Goal: Communication & Community: Answer question/provide support

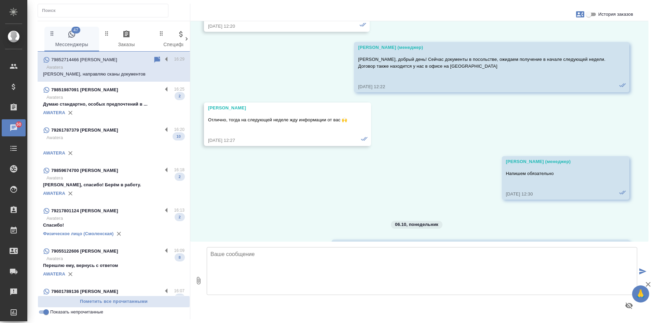
scroll to position [8822, 0]
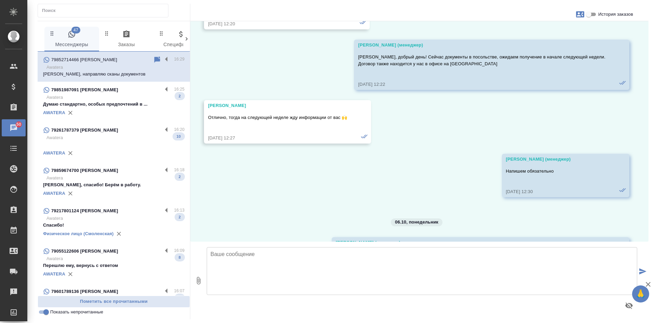
click at [127, 258] on p "Awatera" at bounding box center [115, 258] width 138 height 7
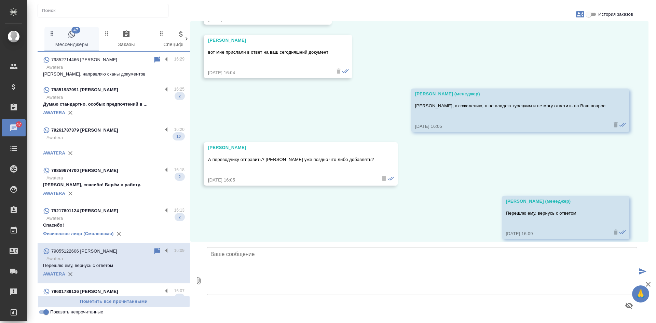
scroll to position [4328, 0]
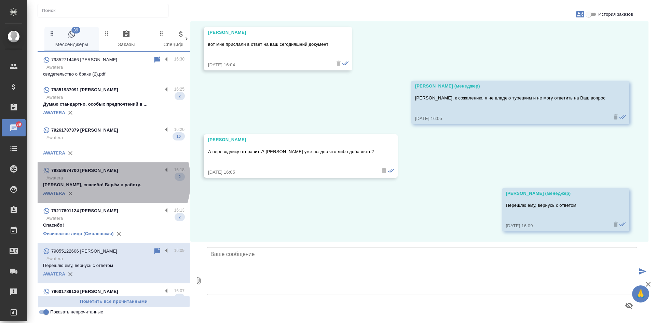
click at [112, 181] on p "Awatera" at bounding box center [115, 178] width 138 height 7
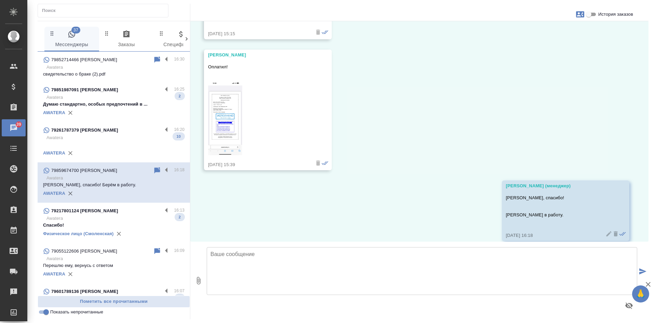
scroll to position [224, 0]
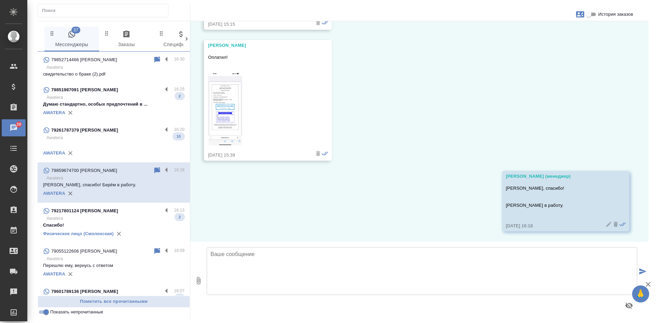
click at [115, 137] on p "Awatera" at bounding box center [115, 137] width 138 height 7
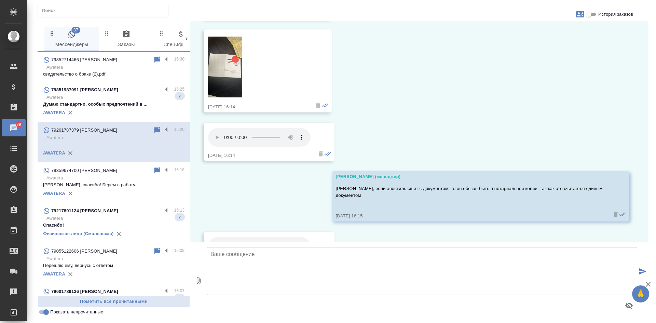
scroll to position [715, 0]
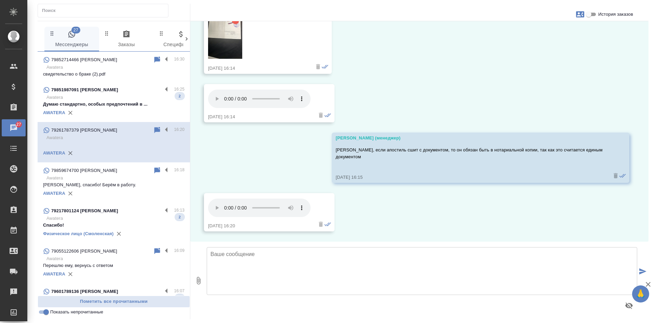
click at [123, 106] on p "Думаю стандартно, особых предпочтений в ..." at bounding box center [113, 104] width 141 height 7
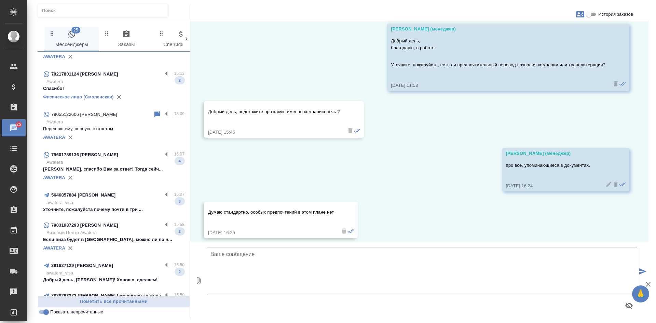
scroll to position [68, 0]
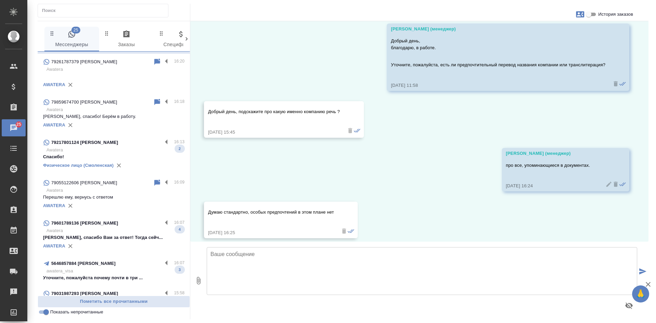
click at [99, 147] on p "Awatera" at bounding box center [115, 150] width 138 height 7
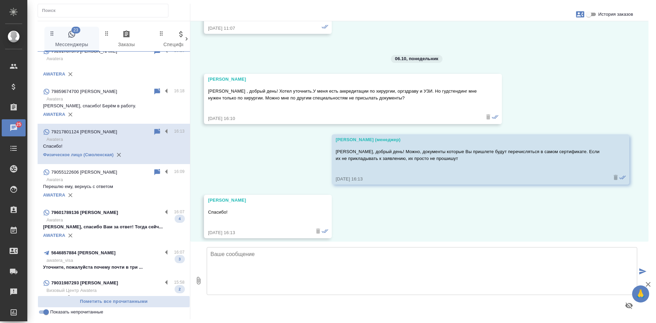
scroll to position [102, 0]
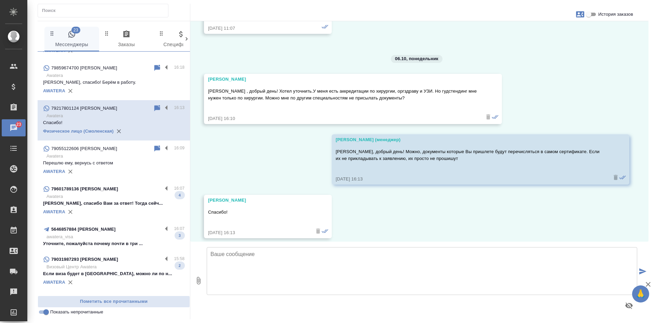
click at [110, 199] on p "Awatera" at bounding box center [115, 196] width 138 height 7
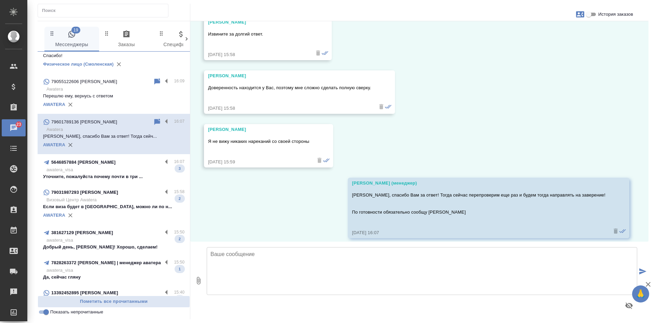
scroll to position [171, 0]
click at [92, 169] on p "awatera_visa" at bounding box center [115, 168] width 138 height 7
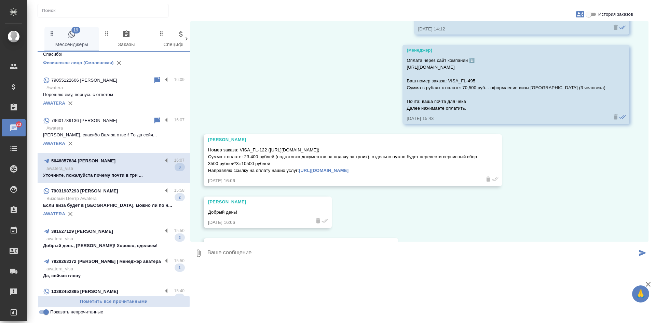
scroll to position [7157, 0]
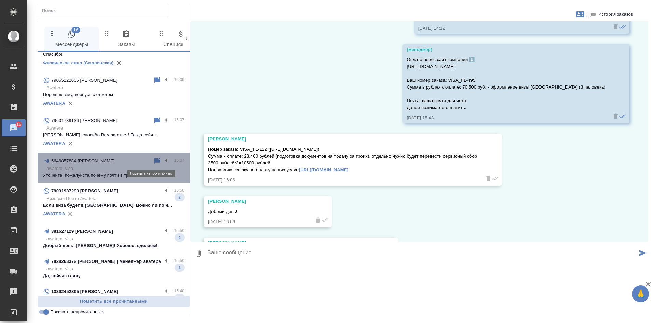
click at [154, 161] on icon at bounding box center [157, 160] width 6 height 6
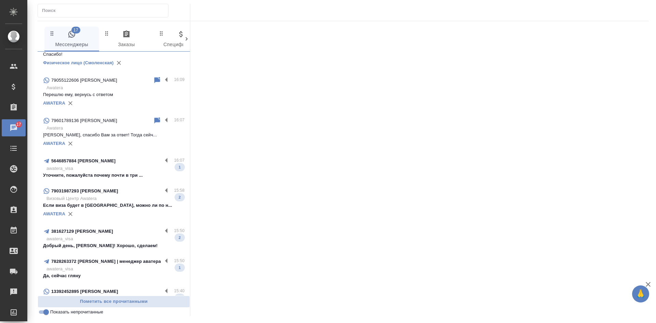
click at [98, 171] on p "awatera_visa" at bounding box center [115, 168] width 138 height 7
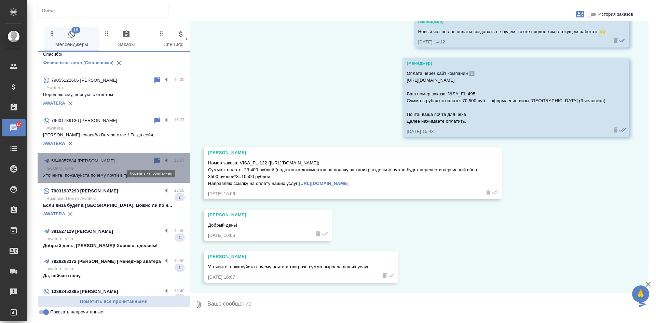
click at [154, 161] on icon at bounding box center [157, 160] width 6 height 6
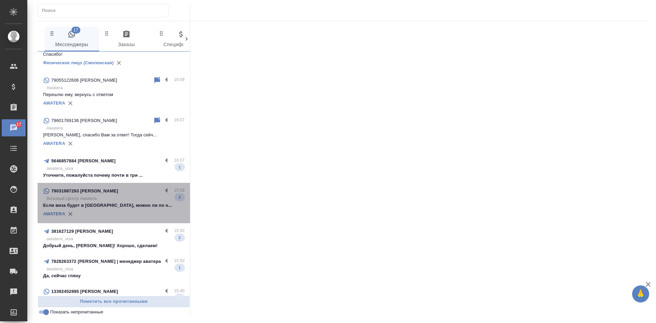
click at [121, 201] on p "Визовый Центр Awatera" at bounding box center [115, 198] width 138 height 7
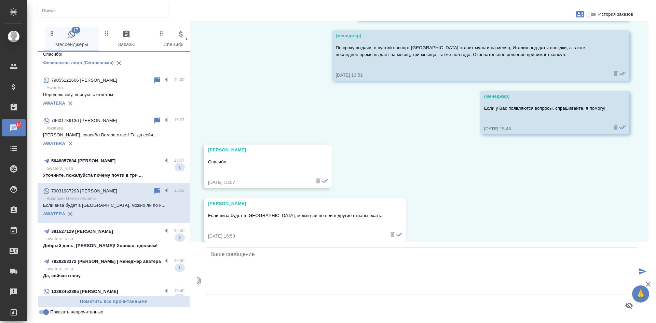
scroll to position [1105, 0]
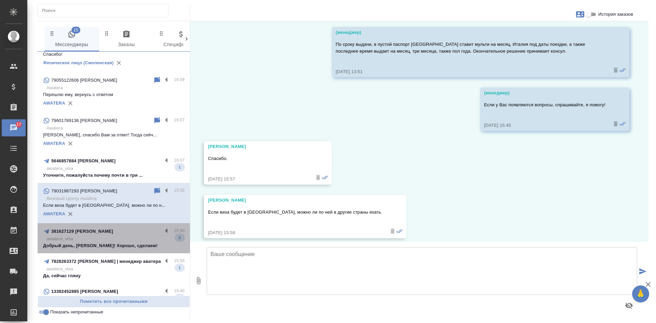
click at [119, 235] on div "381627129 тимур пузырко" at bounding box center [102, 231] width 119 height 8
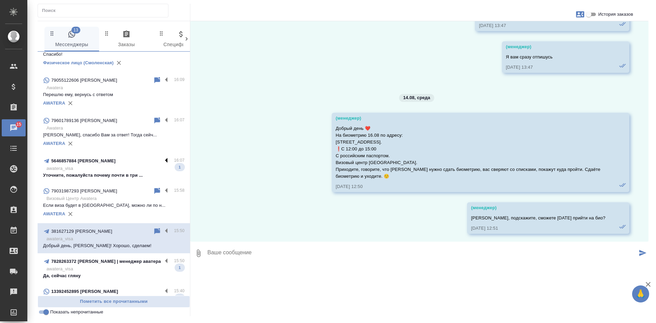
scroll to position [31478, 0]
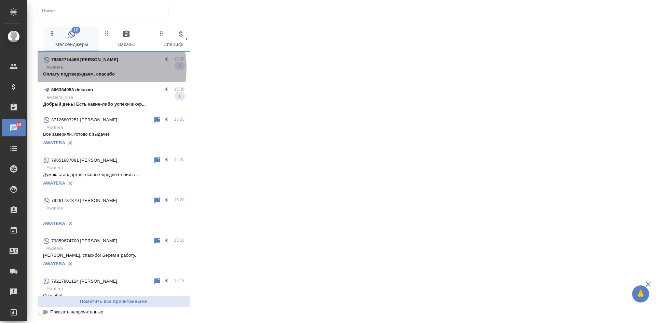
click at [95, 67] on p "Awatera" at bounding box center [115, 67] width 138 height 7
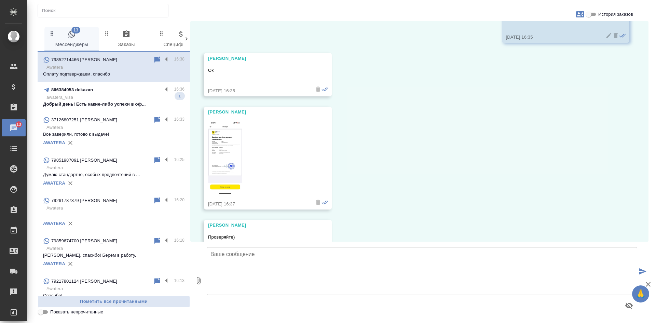
scroll to position [10158, 0]
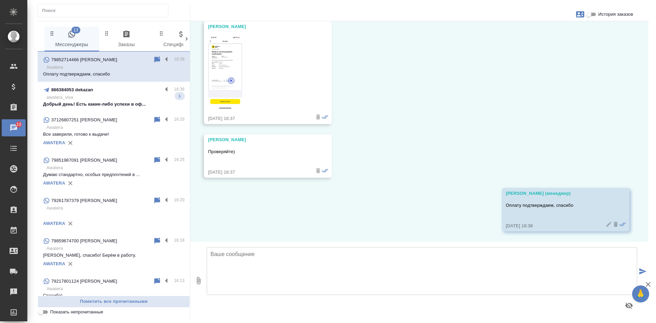
click at [107, 89] on div "866384053 dekazan" at bounding box center [102, 90] width 119 height 8
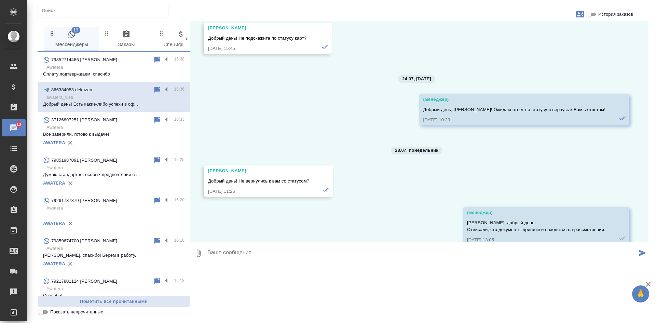
scroll to position [10280, 0]
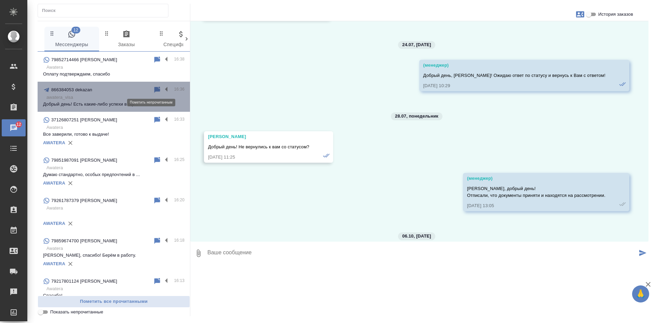
click at [154, 88] on icon at bounding box center [157, 89] width 6 height 6
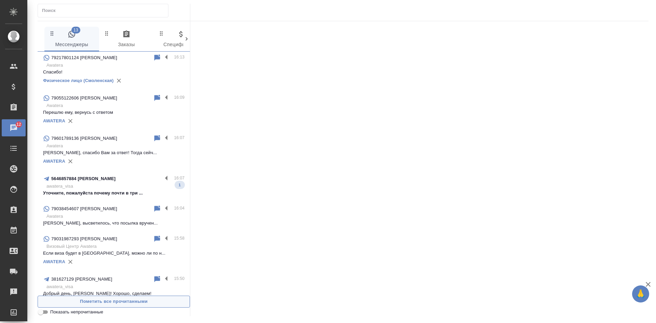
scroll to position [239, 0]
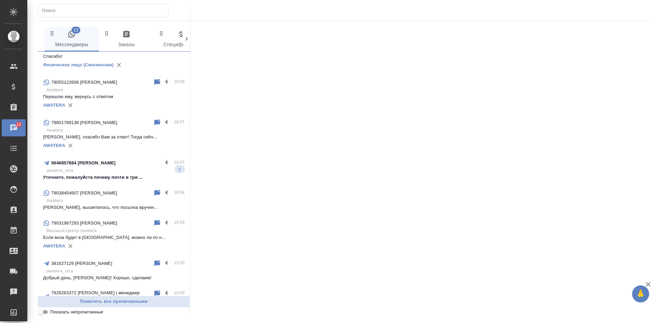
click at [43, 316] on div "13 Мессенджеры 0 Заказы 0 Спецификации 0 Клиенты 0 Входящие 0 Тендеры 0 Исполни…" at bounding box center [343, 160] width 618 height 320
click at [41, 313] on input "Показать непрочитанные" at bounding box center [40, 312] width 25 height 8
checkbox input "true"
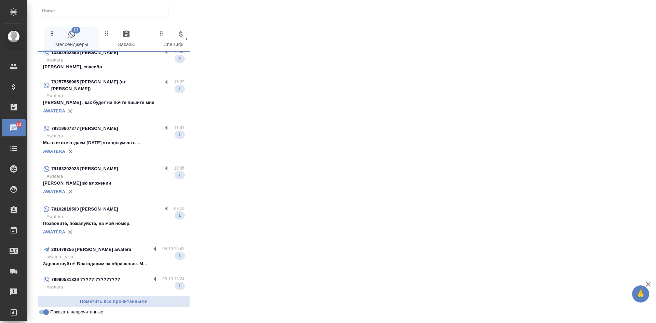
scroll to position [49, 0]
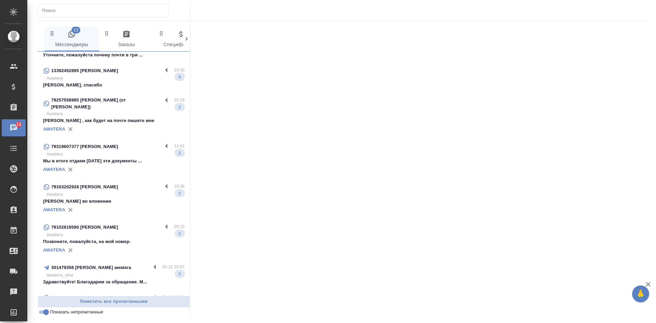
click at [100, 166] on div "AWATERA" at bounding box center [113, 169] width 141 height 10
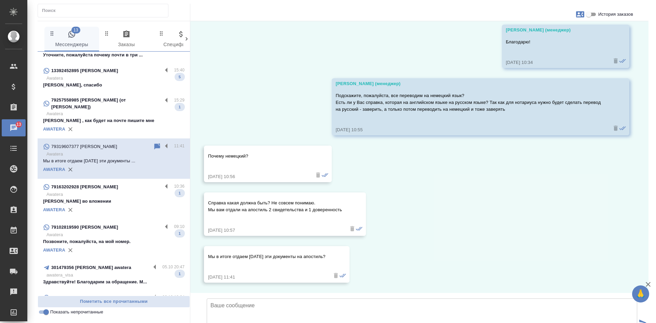
scroll to position [192, 0]
click at [593, 13] on input "История заказов" at bounding box center [588, 14] width 25 height 8
checkbox input "true"
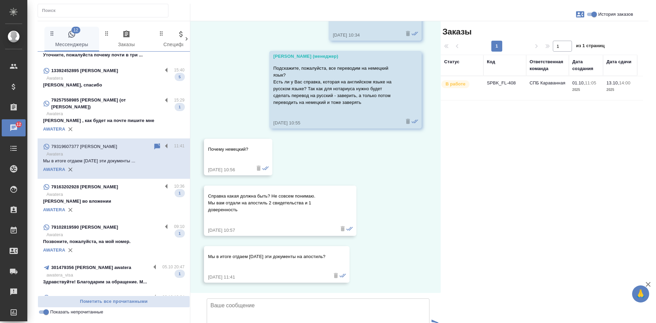
click at [492, 87] on td "SPBK_FL-408" at bounding box center [504, 88] width 43 height 24
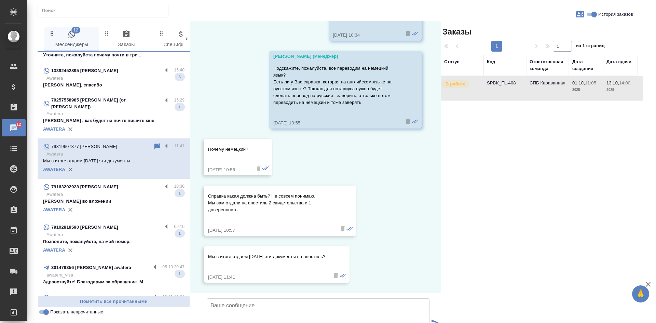
click at [492, 87] on td "SPBK_FL-408" at bounding box center [504, 88] width 43 height 24
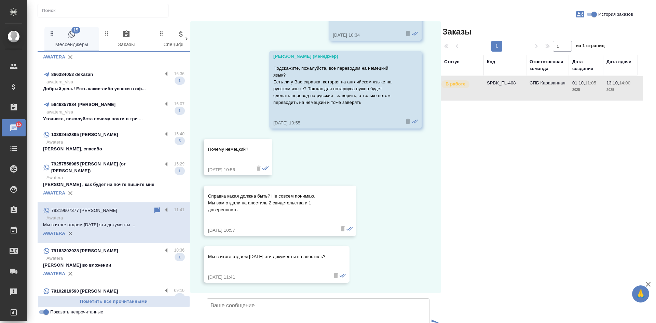
scroll to position [61, 0]
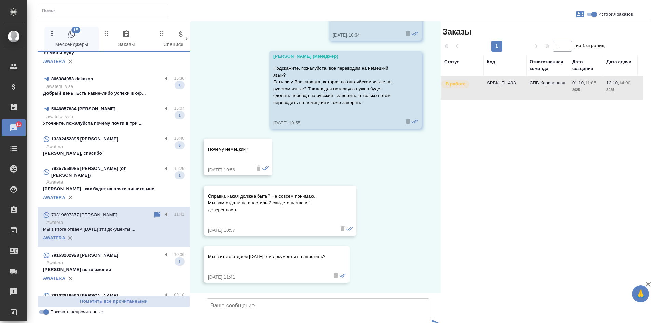
click at [103, 179] on p "Awatera" at bounding box center [115, 182] width 138 height 7
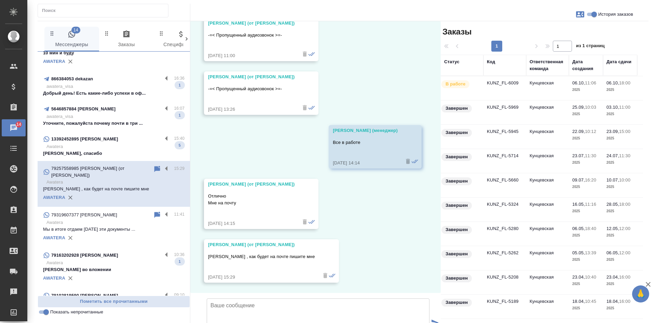
scroll to position [14862, 0]
click at [117, 144] on p "Awatera" at bounding box center [115, 146] width 138 height 7
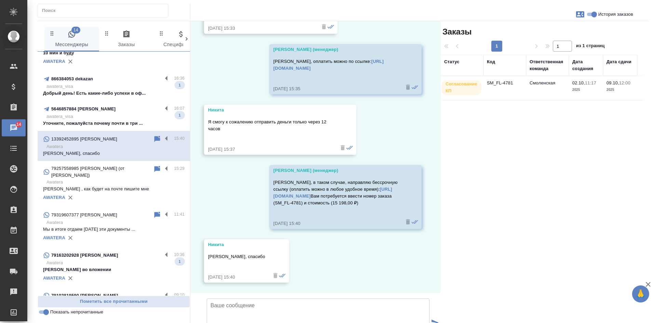
scroll to position [2190, 0]
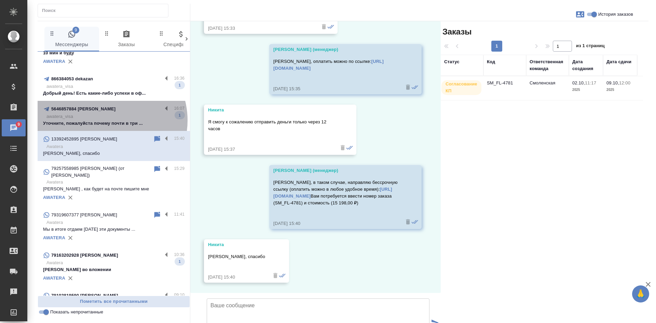
click at [107, 120] on p "Уточните, пожалуйста почему почти в три ..." at bounding box center [113, 123] width 141 height 7
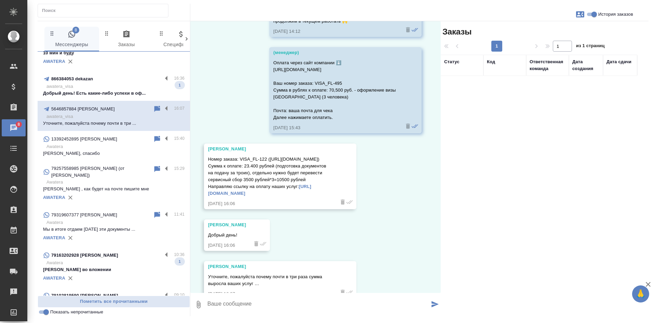
scroll to position [8325, 0]
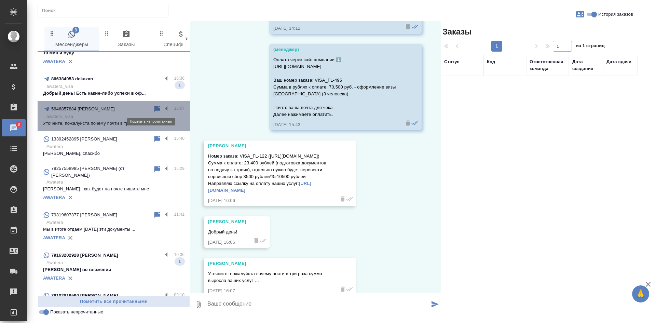
click at [154, 108] on icon at bounding box center [157, 109] width 6 height 6
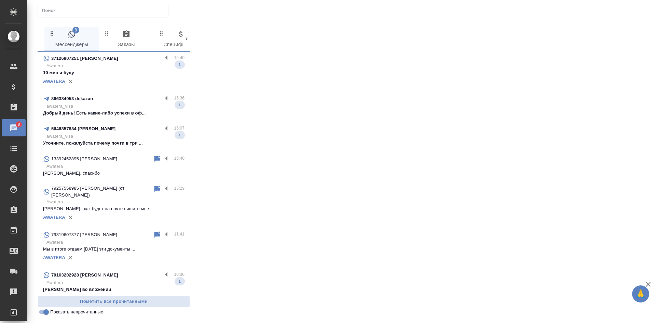
scroll to position [0, 0]
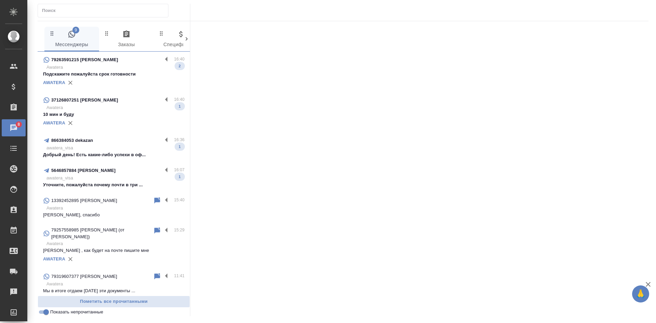
click at [115, 76] on p "Подскажите пожалуйста срок готовности" at bounding box center [113, 74] width 141 height 7
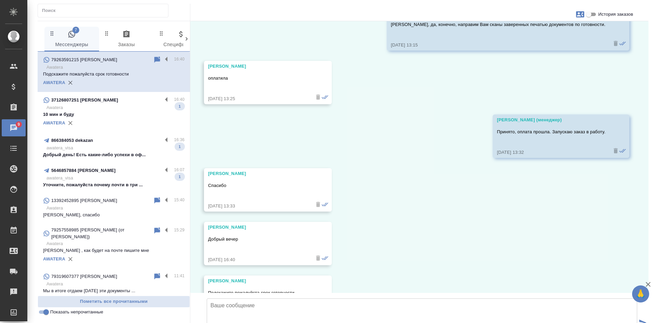
scroll to position [851, 0]
click at [153, 63] on icon at bounding box center [157, 60] width 8 height 8
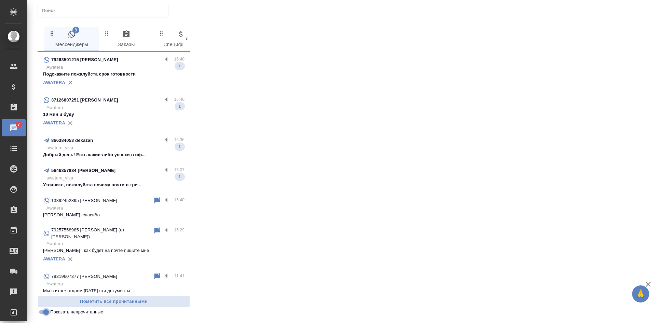
click at [46, 312] on input "Показать непрочитанные" at bounding box center [46, 312] width 25 height 8
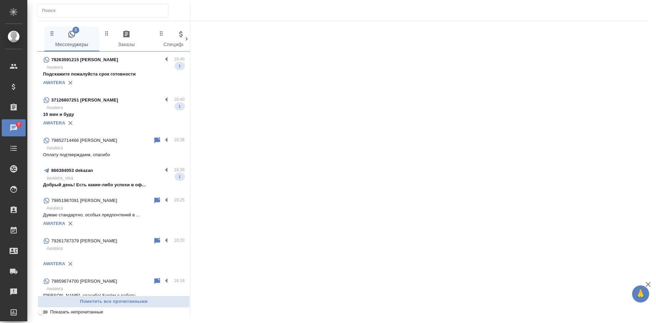
click at [46, 312] on input "Показать непрочитанные" at bounding box center [40, 312] width 25 height 8
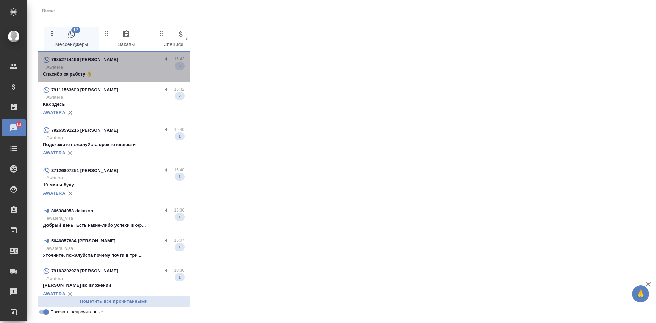
click at [116, 70] on p "Awatera" at bounding box center [115, 67] width 138 height 7
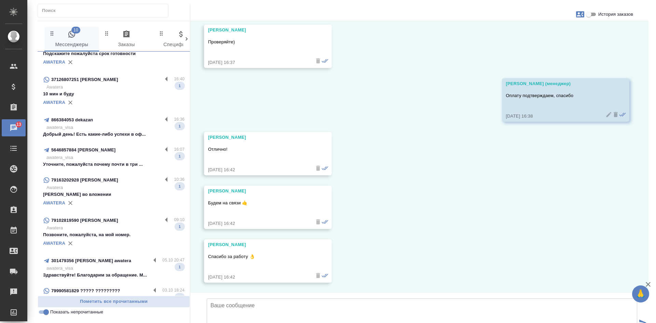
scroll to position [118, 0]
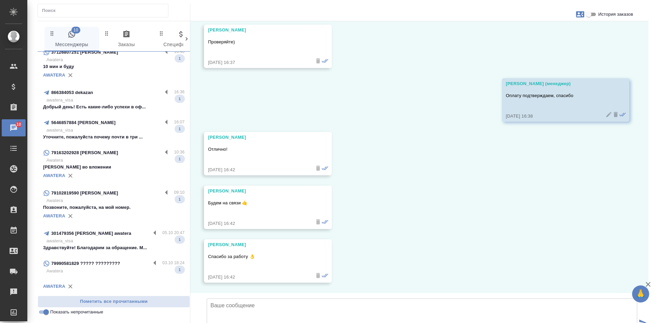
click at [47, 314] on input "Показать непрочитанные" at bounding box center [46, 312] width 25 height 8
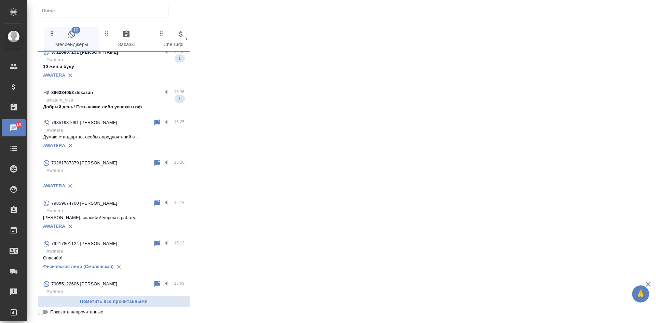
click at [47, 314] on input "Показать непрочитанные" at bounding box center [40, 312] width 25 height 8
checkbox input "true"
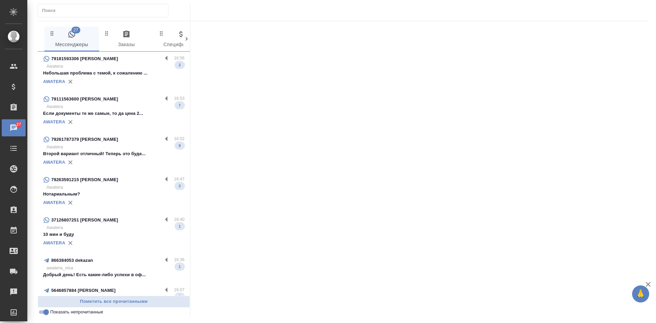
scroll to position [0, 0]
click at [119, 196] on p "Нотариальным?" at bounding box center [113, 195] width 141 height 7
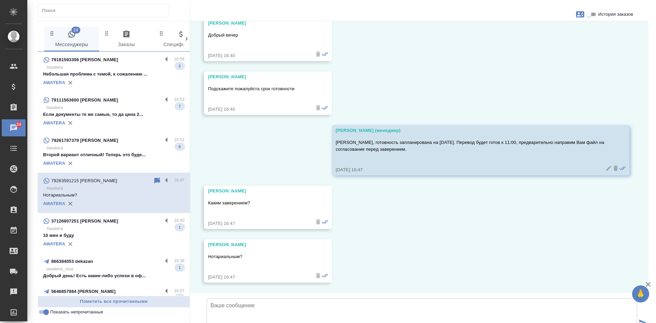
scroll to position [1122, 0]
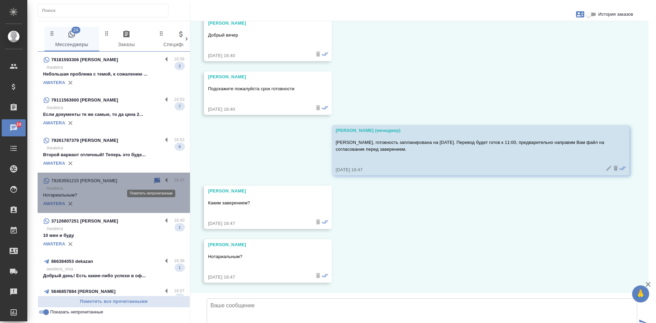
click at [153, 177] on icon at bounding box center [157, 181] width 8 height 8
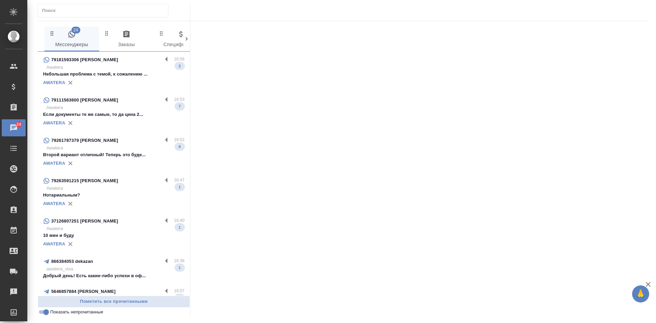
click at [130, 152] on p "Второй вариант отличный! Теперь это буде..." at bounding box center [113, 154] width 141 height 7
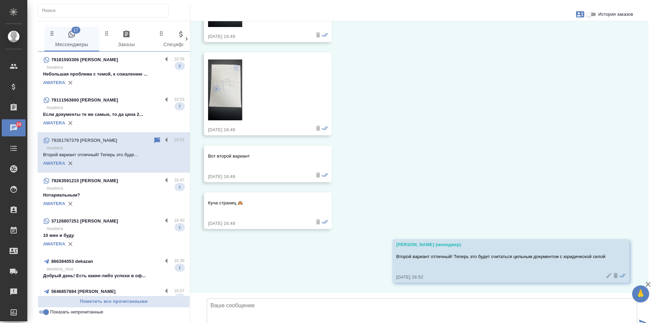
scroll to position [1422, 0]
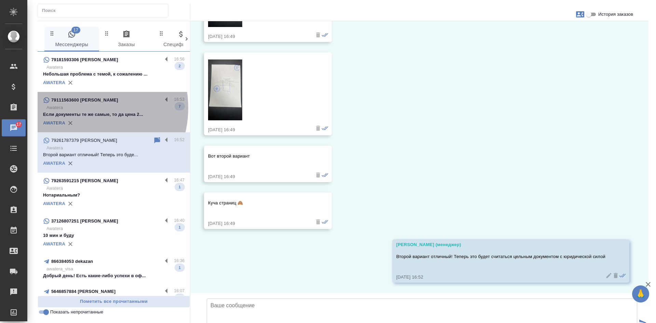
click at [83, 108] on p "Awatera" at bounding box center [115, 107] width 138 height 7
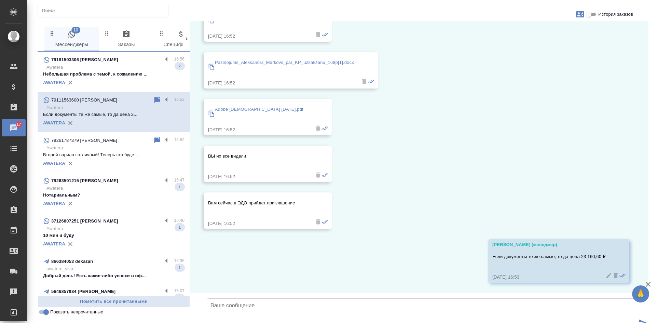
scroll to position [6619, 0]
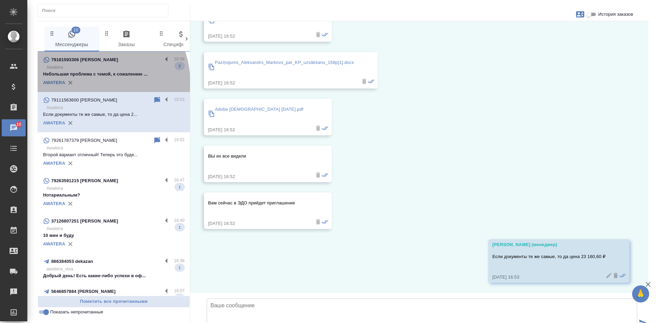
click at [94, 82] on div "AWATERA" at bounding box center [113, 83] width 141 height 10
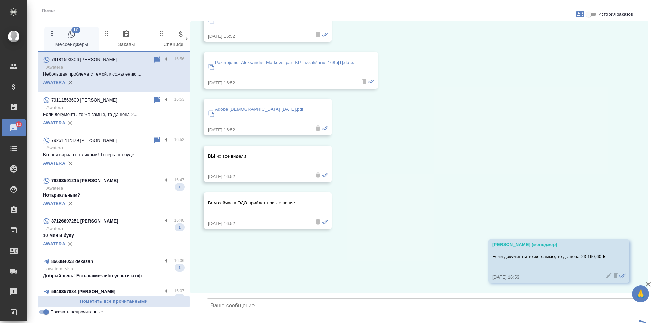
scroll to position [200, 0]
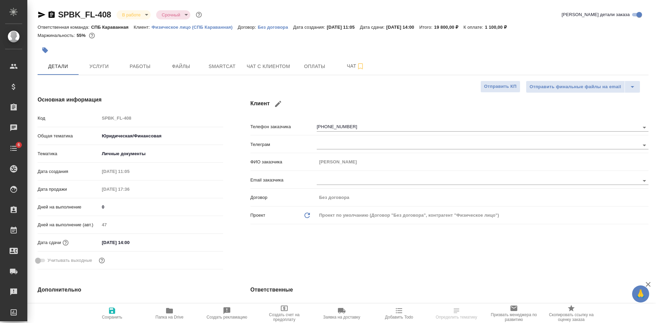
select select "RU"
click at [52, 13] on icon "button" at bounding box center [51, 15] width 8 height 8
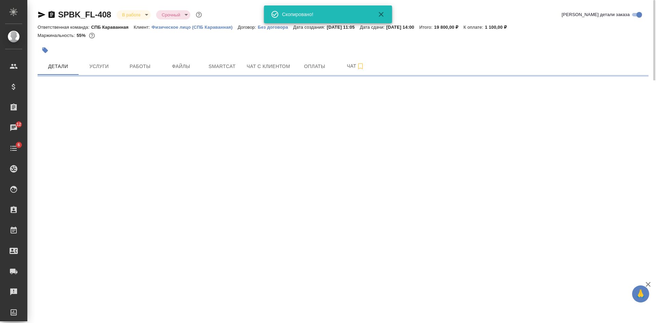
select select "RU"
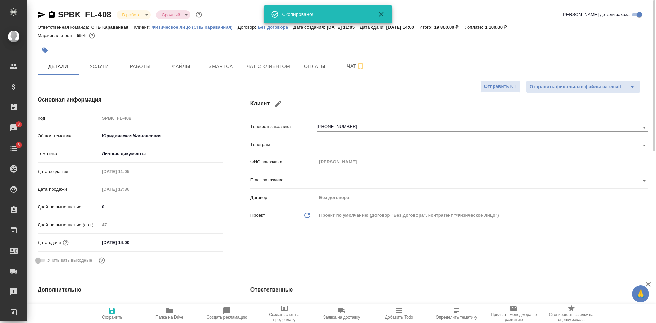
type textarea "x"
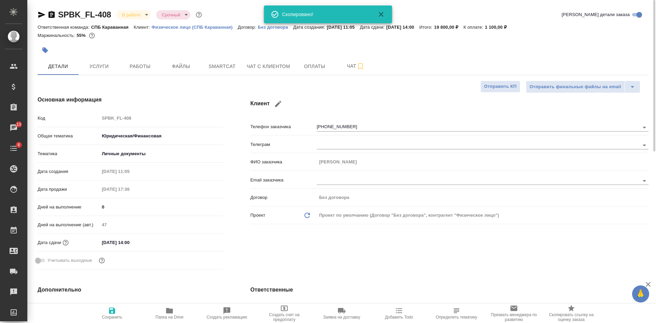
type textarea "x"
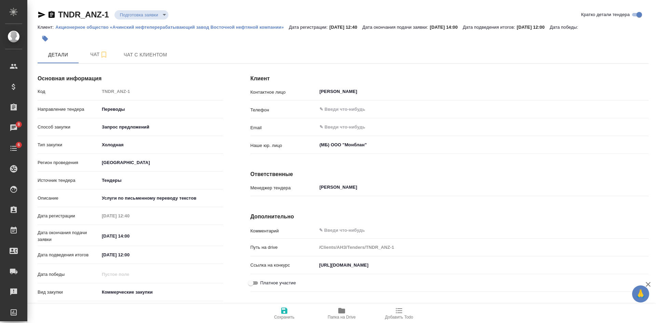
click at [537, 44] on div at bounding box center [343, 38] width 611 height 15
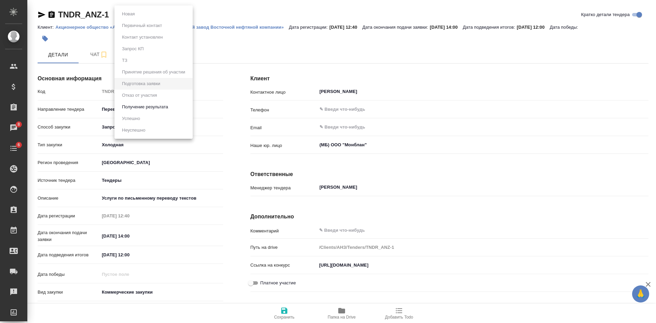
click at [139, 15] on body "🙏 .cls-1 fill:#fff; AWATERA [PERSON_NAME] Спецификации Заказы 8 Чаты 6 Todo Про…" at bounding box center [328, 161] width 656 height 323
click at [139, 105] on button "Получение результата" at bounding box center [145, 107] width 50 height 8
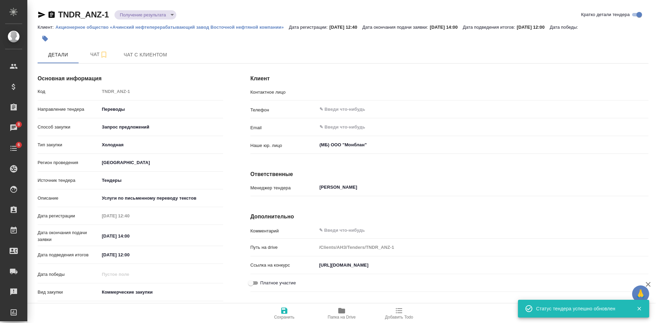
type input "Чернышова Ирина Николаевна"
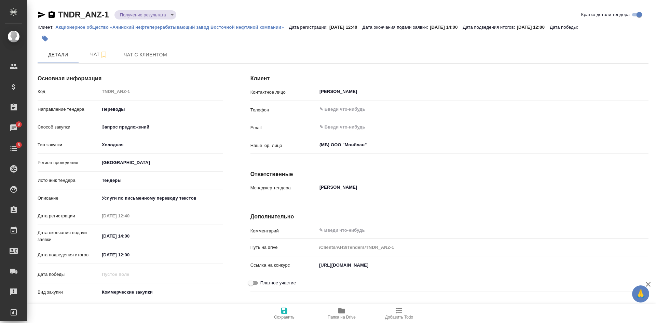
click at [398, 308] on icon "button" at bounding box center [399, 310] width 6 height 5
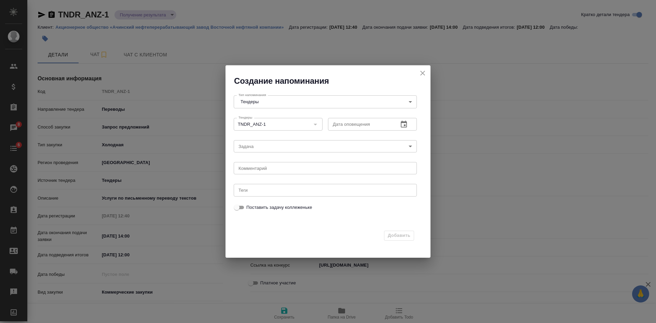
click at [404, 125] on icon "button" at bounding box center [404, 124] width 6 height 7
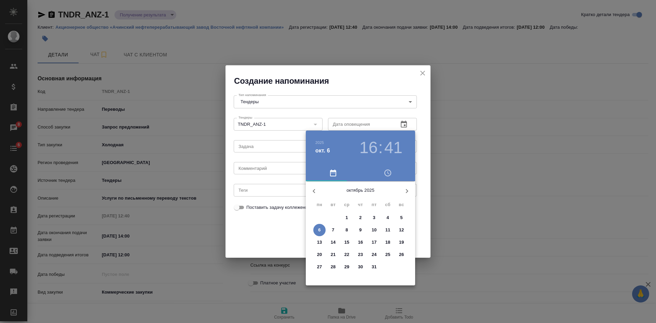
click at [323, 267] on span "27" at bounding box center [319, 266] width 12 height 7
type input "27.10.2025 16:41"
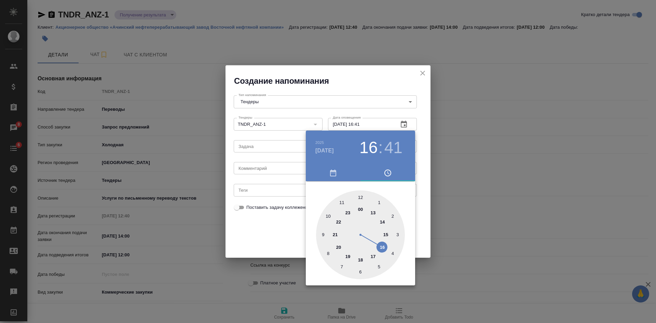
click at [249, 236] on div at bounding box center [328, 161] width 656 height 323
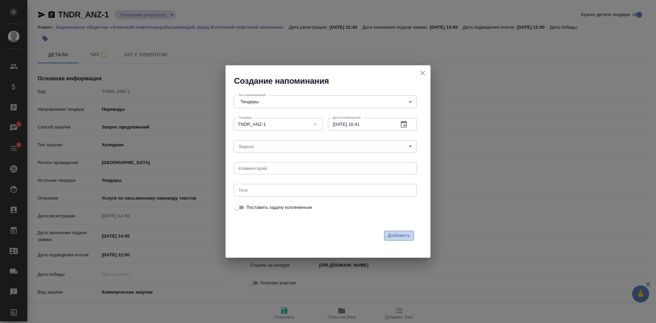
click at [404, 235] on span "Добавить" at bounding box center [399, 236] width 23 height 8
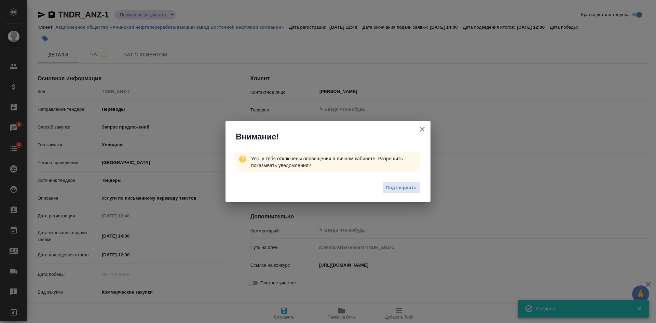
type textarea "x"
click at [422, 130] on icon "button" at bounding box center [422, 129] width 5 height 5
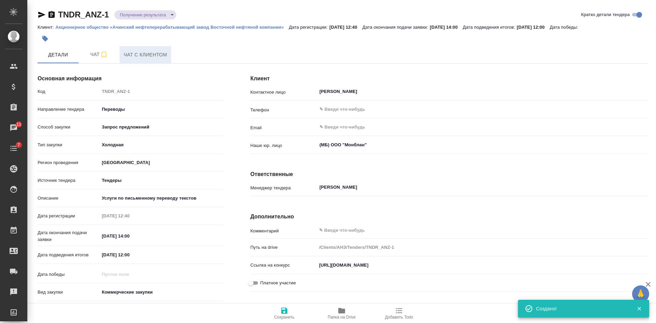
click at [140, 58] on span "Чат с клиентом" at bounding box center [145, 55] width 43 height 9
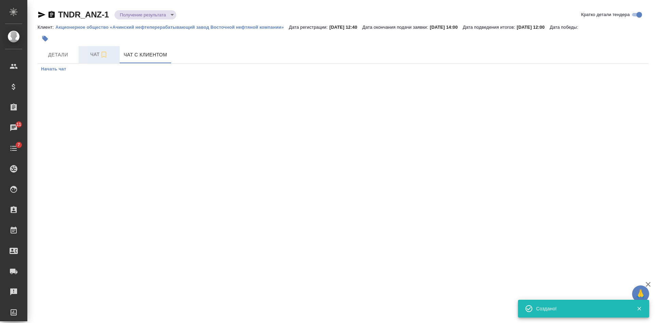
click at [91, 58] on span "Чат" at bounding box center [99, 54] width 33 height 9
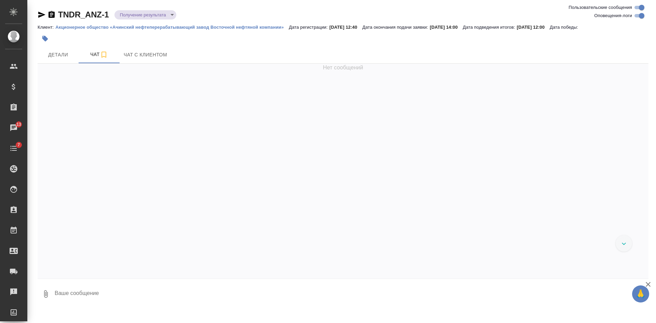
scroll to position [315, 0]
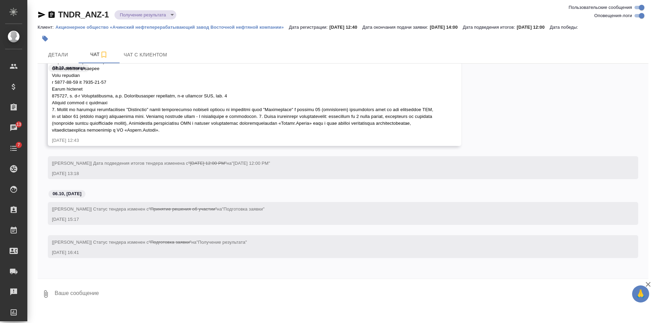
click at [107, 300] on textarea at bounding box center [351, 293] width 594 height 23
paste textarea "Закупка будет организована в конце октября – начале ноября 2025 года в КИМ на п…"
click at [444, 293] on textarea "Закупка будет организована в конце октября – начале ноября 2025 года в КИМ на п…" at bounding box center [345, 293] width 583 height 23
type textarea "Закупка будет организована в конце октября – начале ноября 2025 года в КИМ на п…"
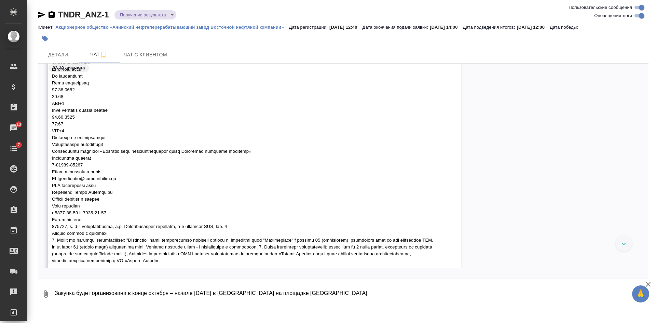
scroll to position [184, 0]
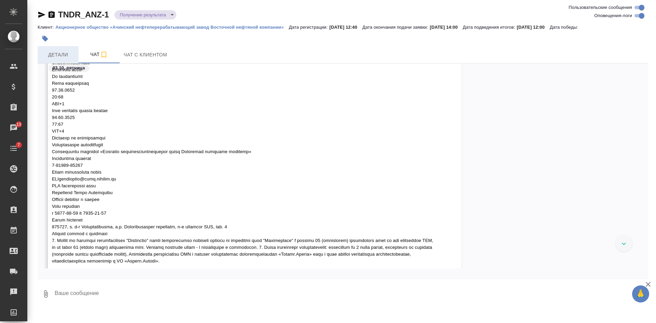
click at [66, 51] on span "Детали" at bounding box center [58, 55] width 33 height 9
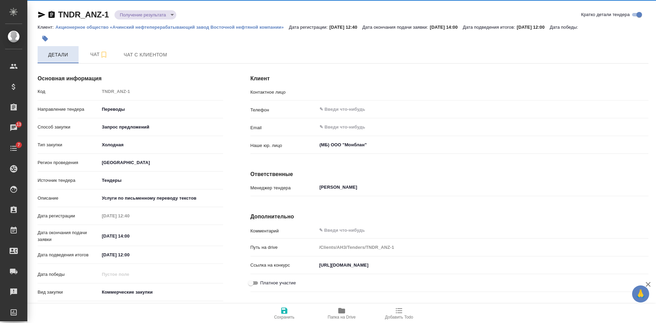
type input "Чернышова Ирина Николаевна"
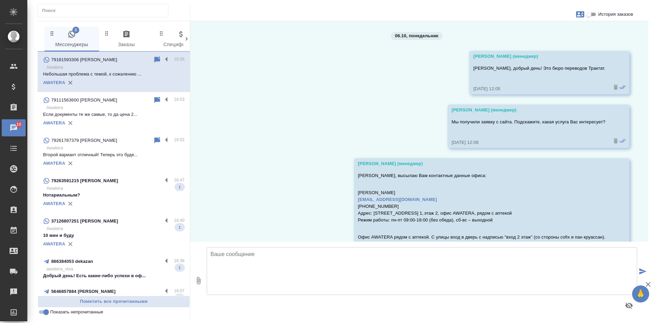
scroll to position [200, 0]
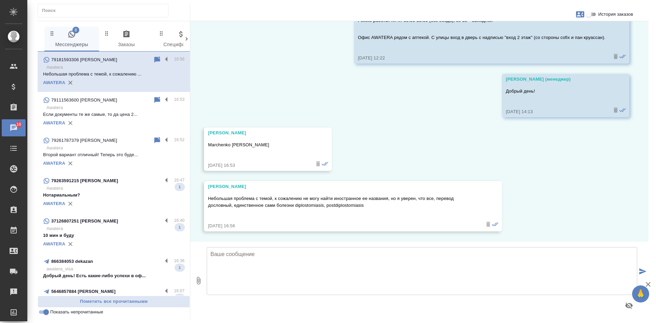
click at [594, 16] on input "История заказов" at bounding box center [588, 14] width 25 height 8
checkbox input "true"
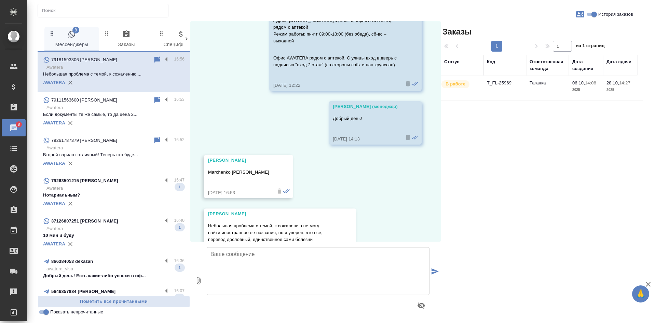
click at [543, 89] on td "Таганка" at bounding box center [547, 88] width 43 height 24
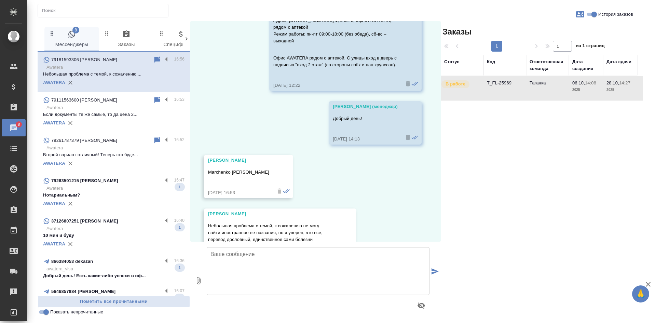
click at [543, 89] on td "Таганка" at bounding box center [547, 88] width 43 height 24
click at [44, 313] on input "Показать непрочитанные" at bounding box center [46, 312] width 25 height 8
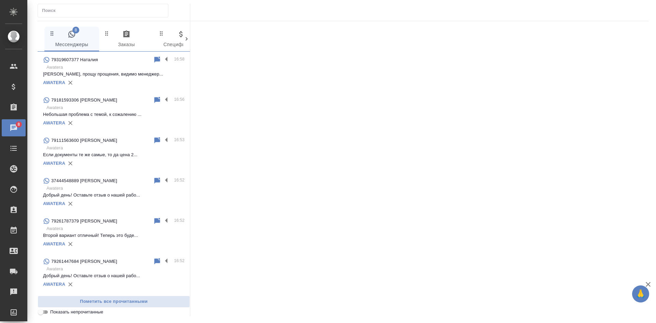
click at [44, 313] on input "Показать непрочитанные" at bounding box center [40, 312] width 25 height 8
checkbox input "true"
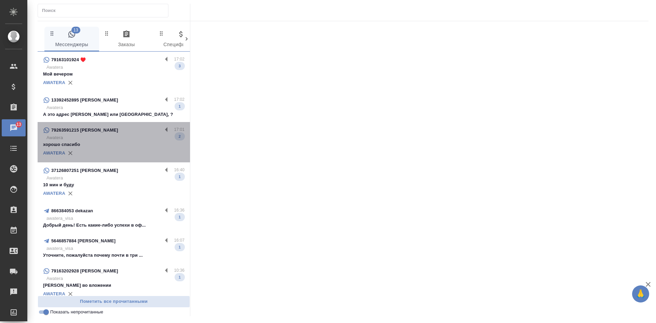
click at [121, 140] on p "Awatera" at bounding box center [115, 137] width 138 height 7
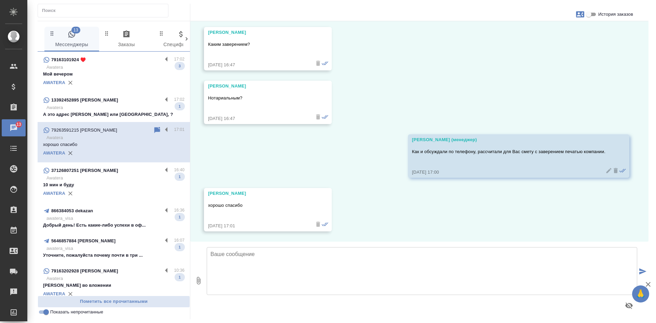
scroll to position [1229, 0]
click at [109, 78] on div "AWATERA" at bounding box center [113, 83] width 141 height 10
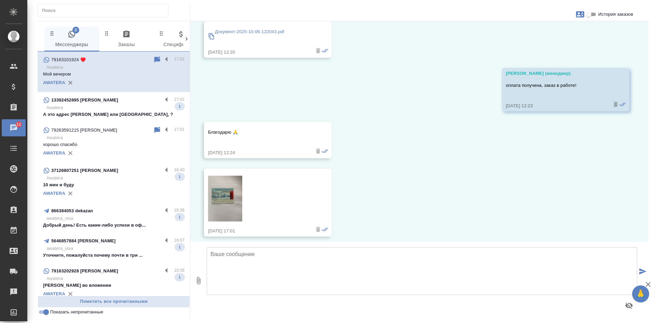
scroll to position [787, 0]
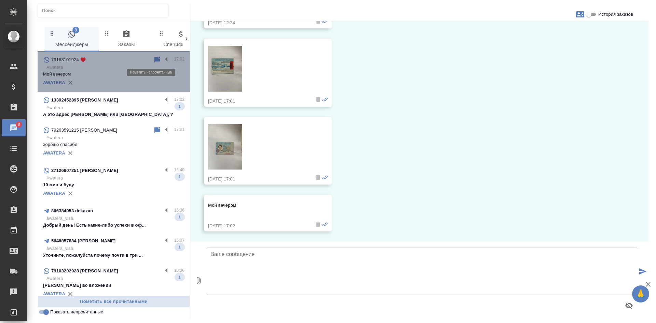
click at [154, 59] on icon at bounding box center [157, 59] width 6 height 6
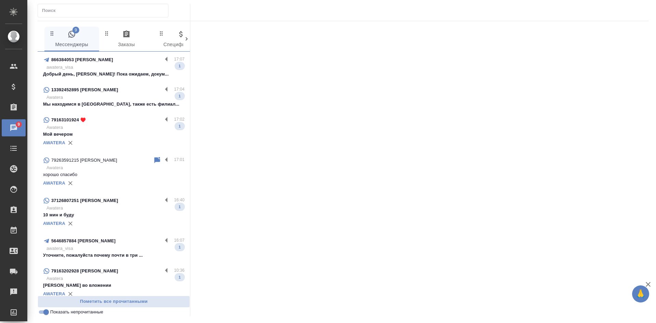
click at [124, 80] on div "866384053 денис казанцев 17:07 awatera_visa Добрый день, Денис! Пока ожидаем, д…" at bounding box center [114, 67] width 152 height 30
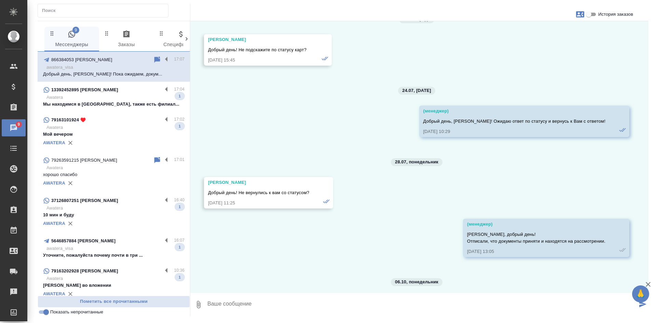
scroll to position [10335, 0]
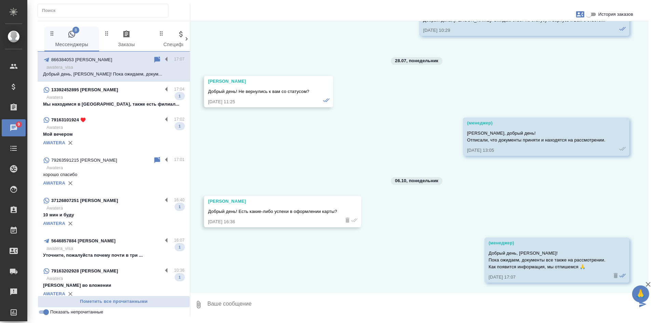
click at [124, 95] on p "Awatera" at bounding box center [115, 97] width 138 height 7
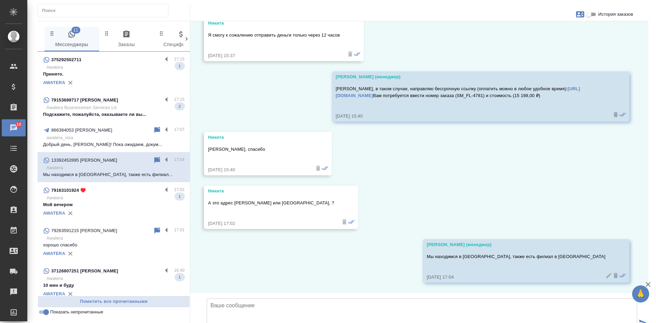
scroll to position [2079, 0]
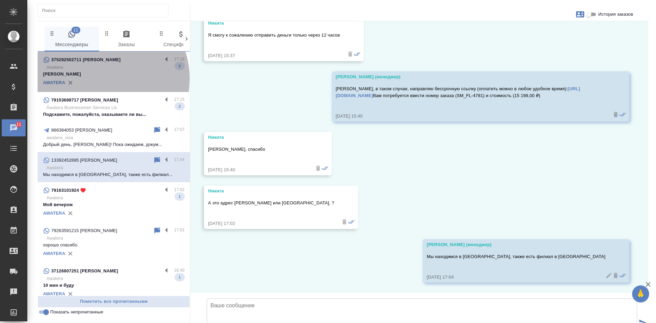
click at [100, 79] on div "AWATERA" at bounding box center [113, 83] width 141 height 10
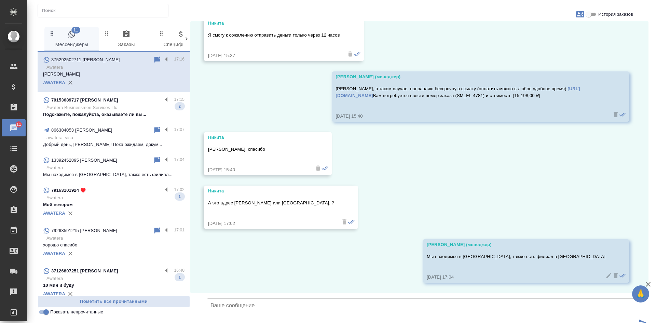
scroll to position [0, 0]
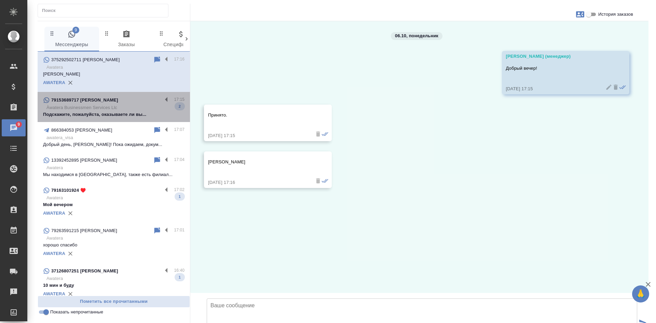
click at [129, 110] on p "Àwatera Businessmen Services Llc" at bounding box center [115, 107] width 138 height 7
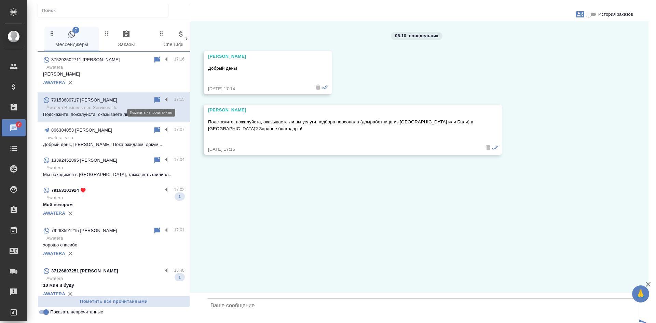
click at [154, 101] on icon at bounding box center [157, 100] width 6 height 6
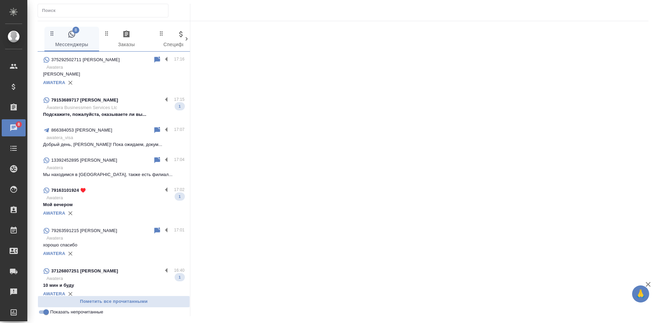
click at [143, 106] on p "Àwatera Businessmen Services Llc" at bounding box center [115, 107] width 138 height 7
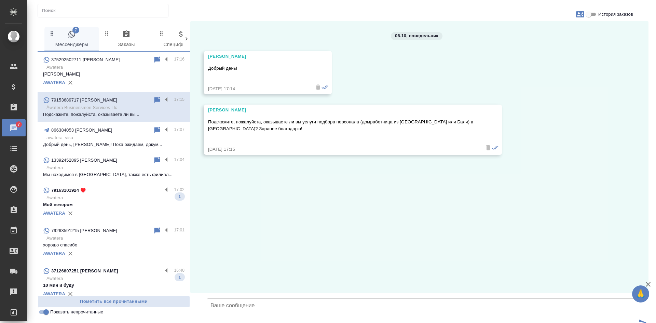
click at [275, 298] on textarea at bounding box center [422, 322] width 430 height 48
type textarea "А"
click at [317, 298] on textarea "Анастасия, добрый день! Услуги подбора персонала, к сожалению, нет. Можем помоч…" at bounding box center [422, 322] width 430 height 48
drag, startPoint x: 430, startPoint y: 259, endPoint x: 329, endPoint y: 259, distance: 101.1
click at [329, 298] on textarea "Анастасия, добрый день! Услуги подбора персонала, к сожалению, нет. Можем помоч…" at bounding box center [422, 322] width 430 height 48
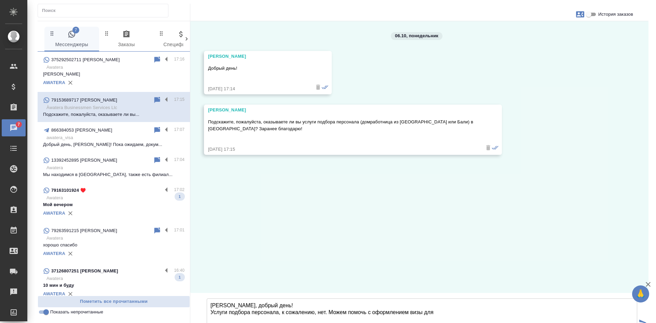
click at [525, 206] on div "06.10, понедельник Anastasia Simonova Добрый день! 06.10.25, 17:14 Anastasia Si…" at bounding box center [419, 157] width 458 height 272
click at [439, 298] on textarea "Анастасия, добрый день! Услуги подбора персонала, к сожалению, нет. Можем помоч…" at bounding box center [422, 322] width 430 height 48
drag, startPoint x: 521, startPoint y: 262, endPoint x: 455, endPoint y: 266, distance: 65.4
click at [455, 298] on textarea "Анастасия, добрый день! Услуги подбора персонала, к сожалению, нет. Можем помоч…" at bounding box center [422, 322] width 430 height 48
click at [454, 298] on textarea "Анастасия, добрый день! Услуги подбора персонала, к сожалению, нет. Можем помоч…" at bounding box center [422, 322] width 430 height 48
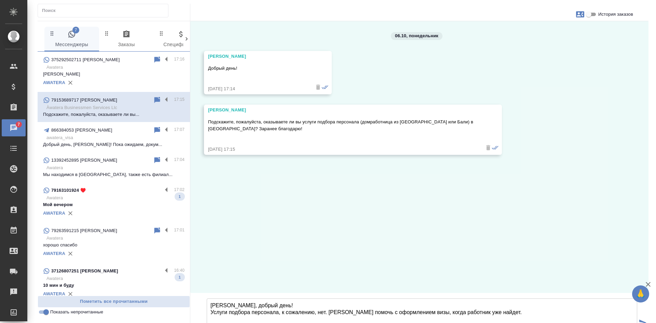
click at [464, 298] on textarea "Анастасия, добрый день! Услуги подбора персонала, к сожалению, нет. Можем помоч…" at bounding box center [422, 322] width 430 height 48
click at [510, 298] on textarea "Анастасия, добрый день! Услуги подбора персонала, к сожалению, нет. Можем помоч…" at bounding box center [422, 322] width 430 height 48
type textarea "Анастасия, добрый день! Услуги подбора персонала, к сожалению, нет. Можем помоч…"
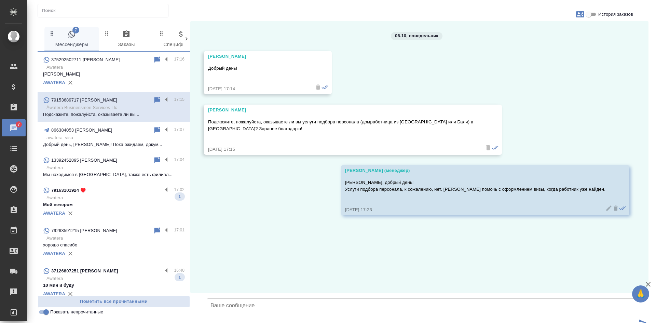
click at [582, 15] on icon "button" at bounding box center [580, 14] width 8 height 8
click at [555, 31] on span "Создать заявку" at bounding box center [550, 32] width 32 height 7
select select "RU"
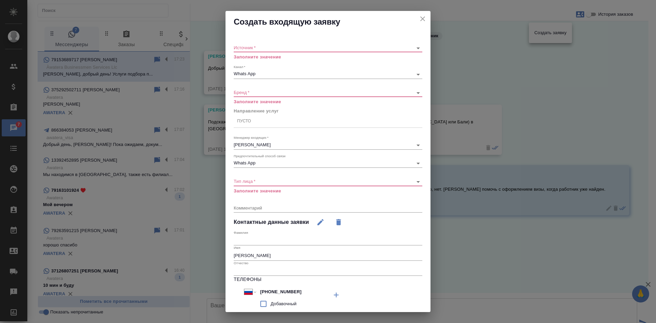
click at [279, 48] on body "🙏 .cls-1 fill:#fff; AWATERA Kasatkina Aleksandra Клиенты Спецификации Заказы 7 …" at bounding box center [328, 161] width 656 height 323
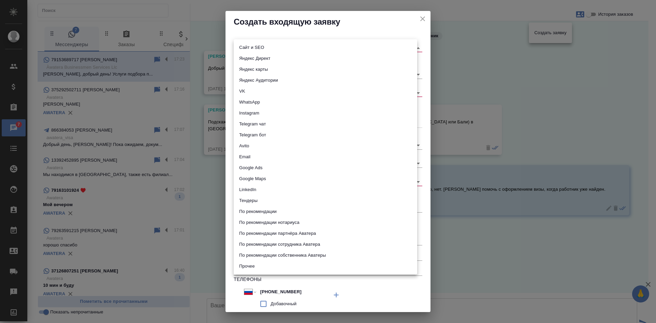
click at [271, 49] on li "Сайт и SEO" at bounding box center [325, 47] width 183 height 11
type input "seo"
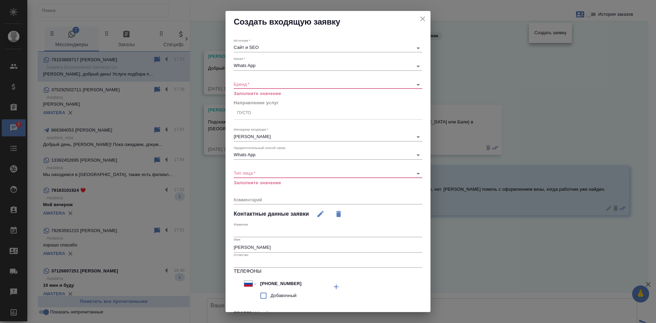
click at [254, 87] on div "​" at bounding box center [328, 84] width 189 height 9
click at [254, 85] on body "🙏 .cls-1 fill:#fff; AWATERA Kasatkina Aleksandra Клиенты Спецификации Заказы 7 …" at bounding box center [328, 161] width 656 height 323
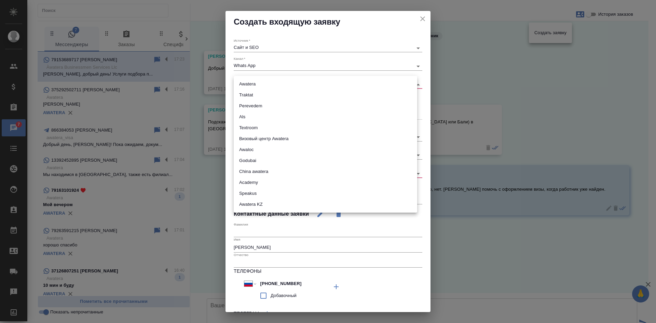
click at [250, 158] on li "Godubai" at bounding box center [325, 160] width 183 height 11
type input "godubai"
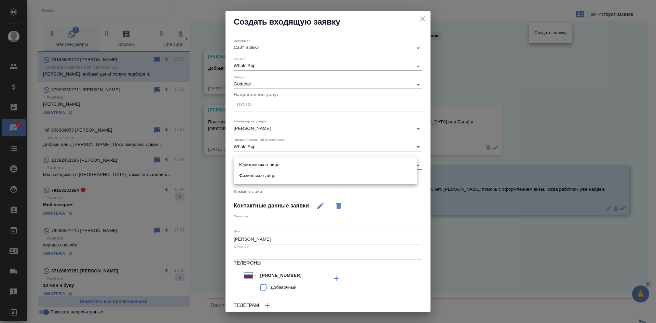
click at [254, 165] on body "🙏 .cls-1 fill:#fff; AWATERA Kasatkina Aleksandra Клиенты Спецификации Заказы 7 …" at bounding box center [328, 161] width 656 height 323
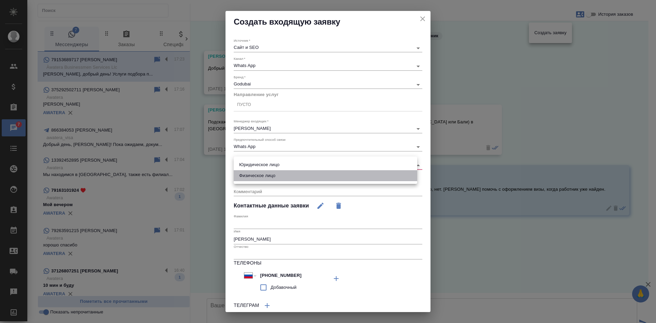
click at [257, 177] on li "Физическое лицо" at bounding box center [325, 175] width 183 height 11
type input "private"
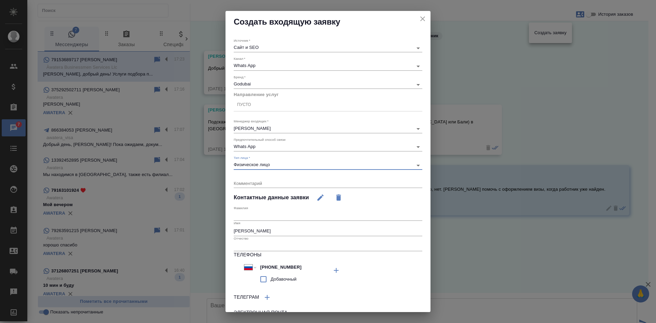
click at [275, 107] on div "Пусто" at bounding box center [328, 105] width 189 height 10
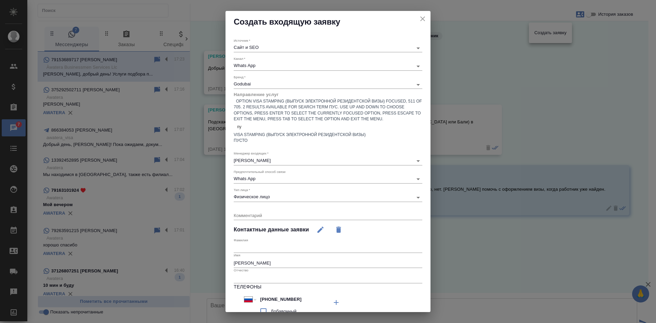
type input "пус"
click at [269, 138] on div "ПУСТО" at bounding box center [328, 141] width 189 height 6
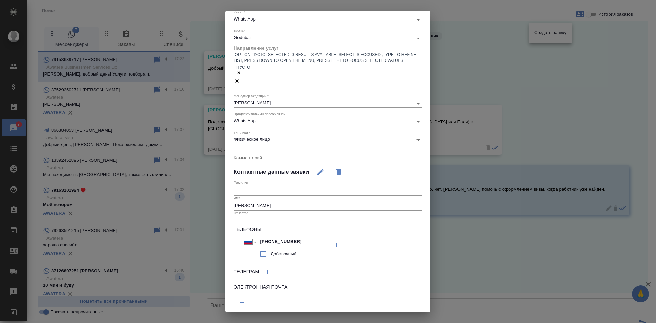
scroll to position [47, 0]
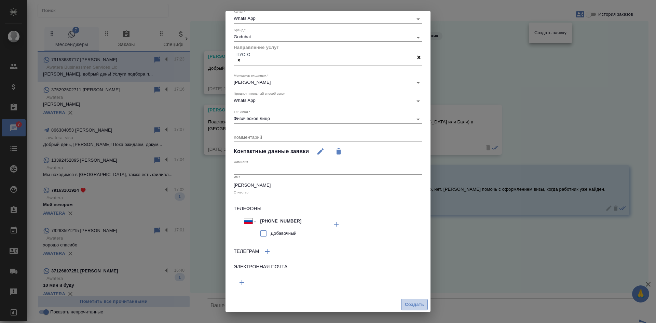
click at [405, 303] on span "Создать" at bounding box center [414, 305] width 19 height 8
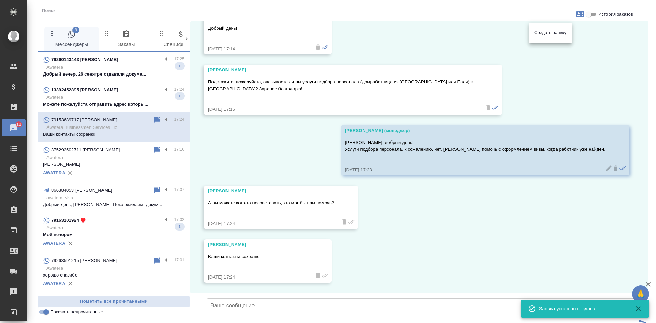
scroll to position [91, 0]
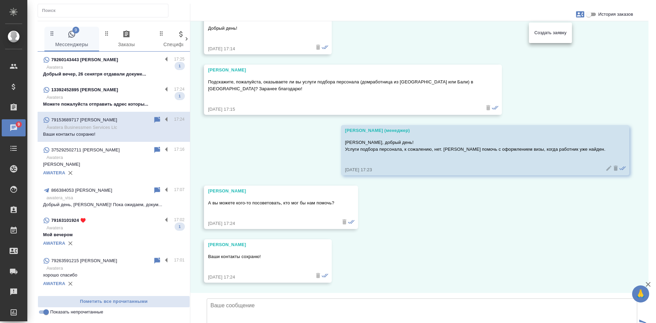
click at [252, 257] on div at bounding box center [328, 161] width 656 height 323
click at [252, 298] on textarea at bounding box center [422, 322] width 430 height 48
drag, startPoint x: 258, startPoint y: 256, endPoint x: 249, endPoint y: 257, distance: 8.6
click at [249, 298] on textarea "К сожалению, нет, таких контактов нет." at bounding box center [422, 322] width 430 height 48
click at [214, 298] on textarea "К сожалению, таких контактов нет." at bounding box center [422, 322] width 430 height 48
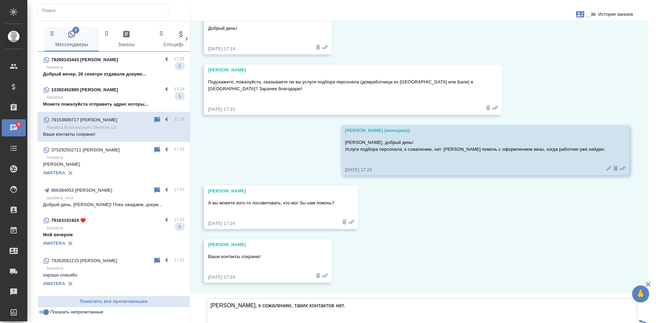
click at [330, 298] on textarea "Анастасия, к сожалению, таких контактов нет." at bounding box center [422, 322] width 430 height 48
type textarea "Анастасия, к сожалению, таких контактов нет."
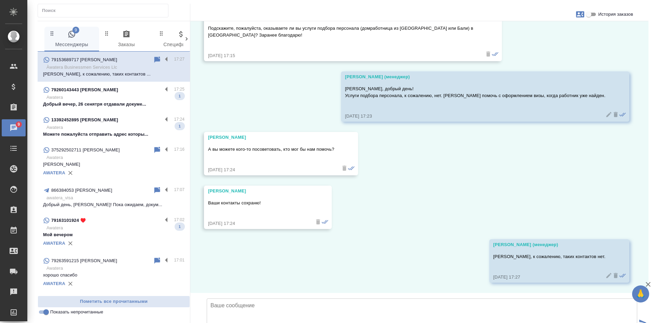
scroll to position [145, 0]
click at [116, 105] on p "Добрый вечер, 26 сенятря отдавали докуме..." at bounding box center [113, 104] width 141 height 7
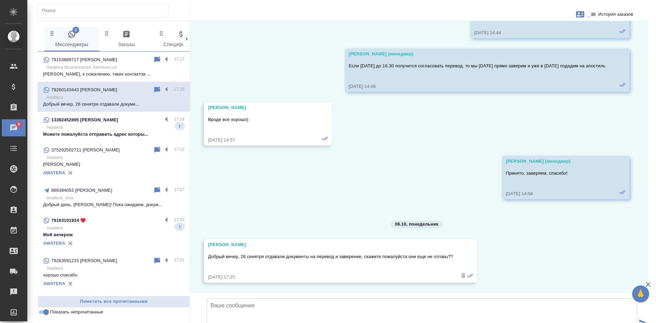
scroll to position [4068, 0]
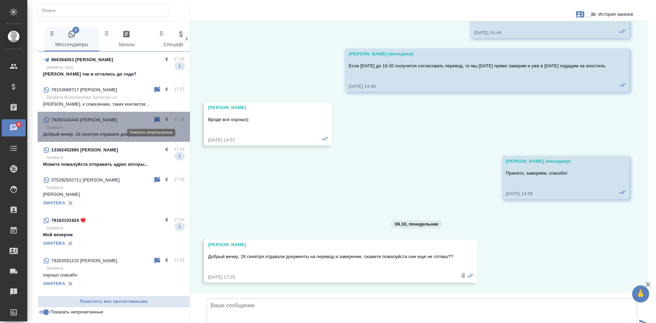
click at [154, 120] on icon at bounding box center [157, 119] width 6 height 6
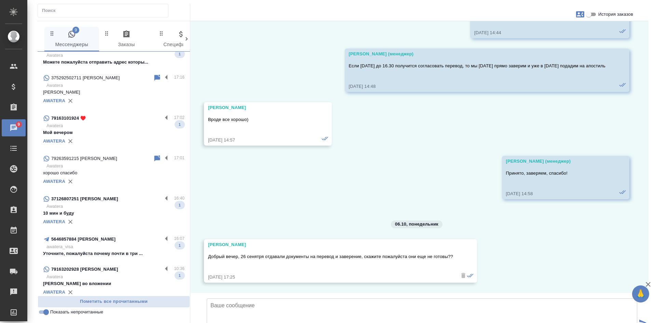
scroll to position [102, 0]
click at [98, 217] on div "AWATERA" at bounding box center [113, 221] width 141 height 10
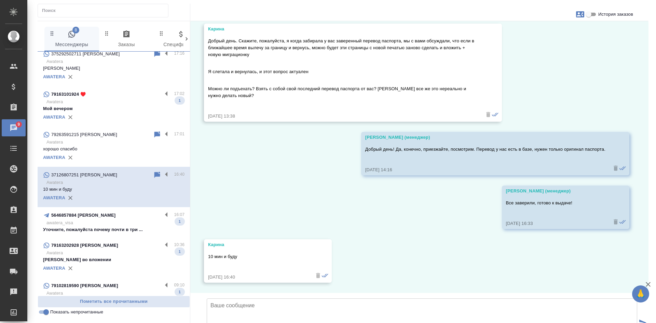
scroll to position [171, 0]
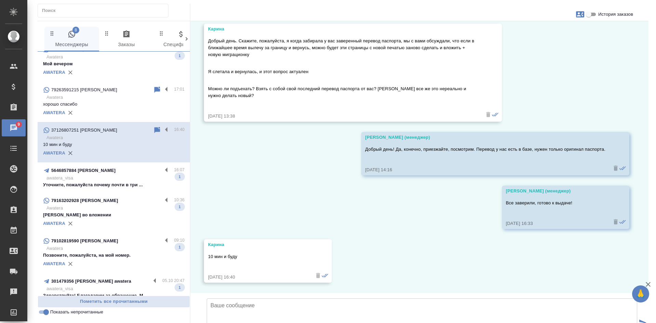
click at [102, 213] on p "Файл во вложении" at bounding box center [113, 214] width 141 height 7
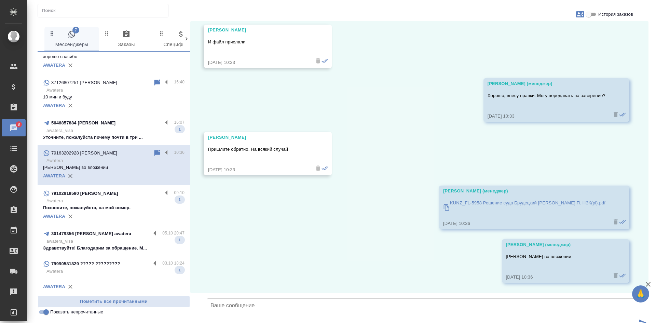
scroll to position [219, 0]
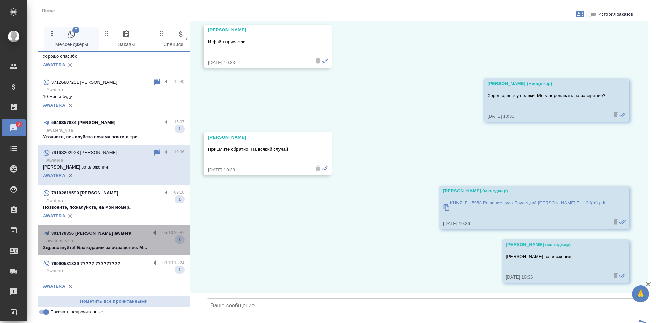
click at [132, 243] on p "awatera_visa" at bounding box center [115, 240] width 138 height 7
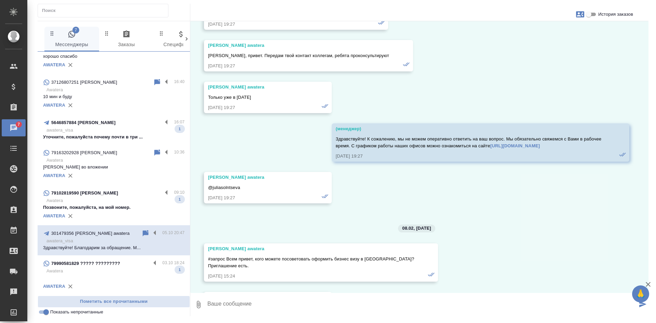
scroll to position [6598, 0]
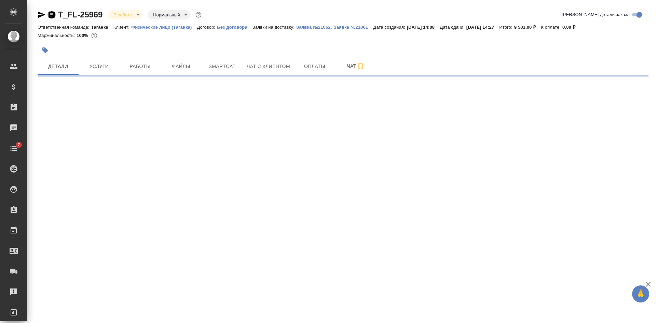
click at [53, 15] on icon "button" at bounding box center [52, 14] width 6 height 7
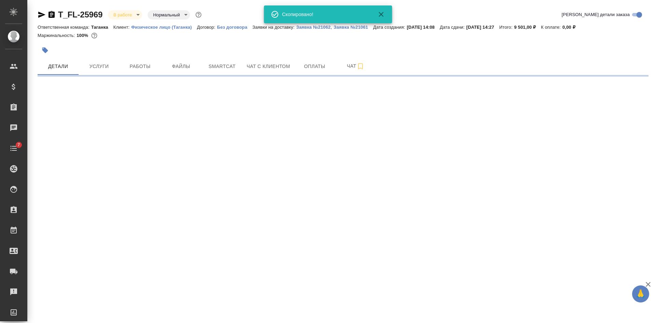
select select "RU"
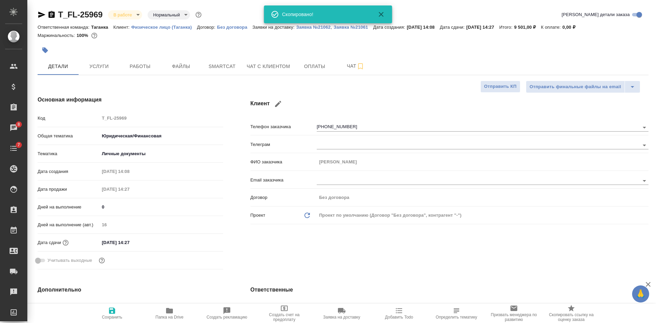
type textarea "x"
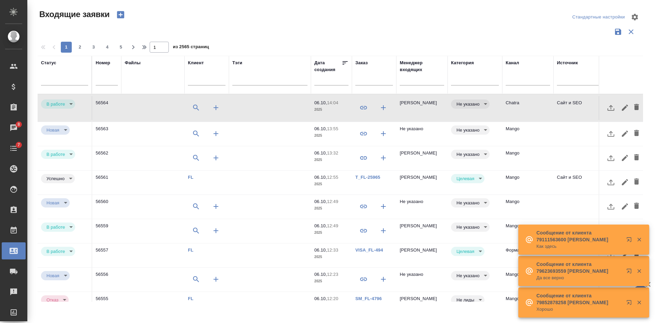
select select "RU"
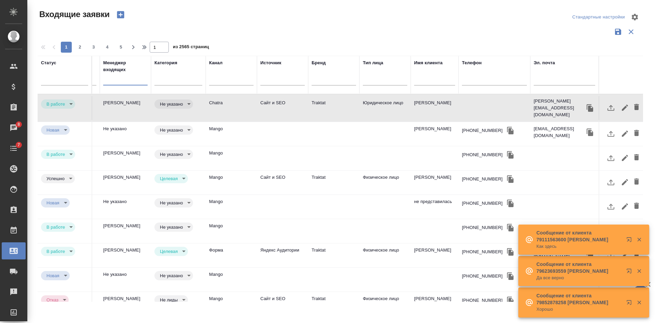
click at [121, 81] on input "text" at bounding box center [125, 81] width 44 height 9
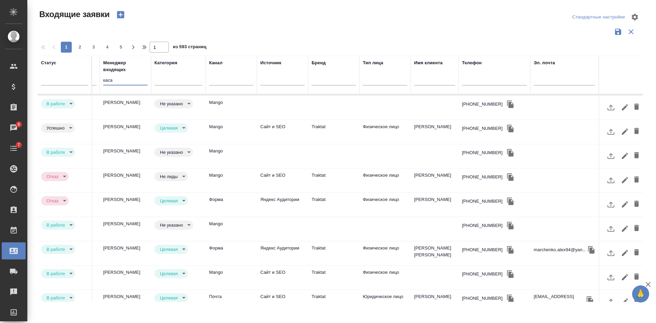
scroll to position [102, 302]
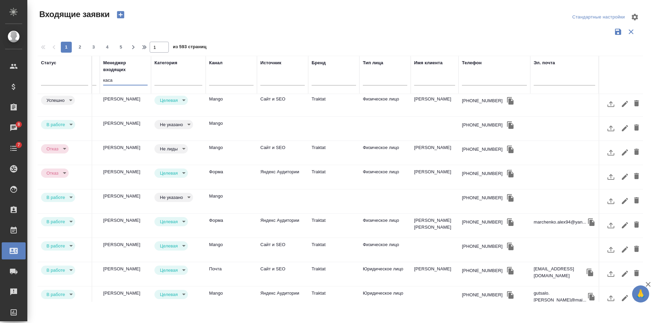
type input "каса"
click at [432, 224] on td "[PERSON_NAME] [PERSON_NAME]" at bounding box center [435, 226] width 48 height 24
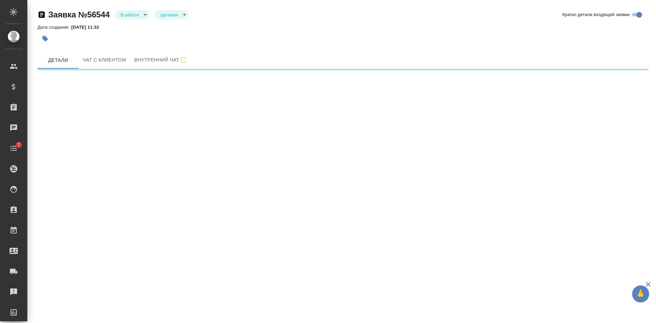
select select "RU"
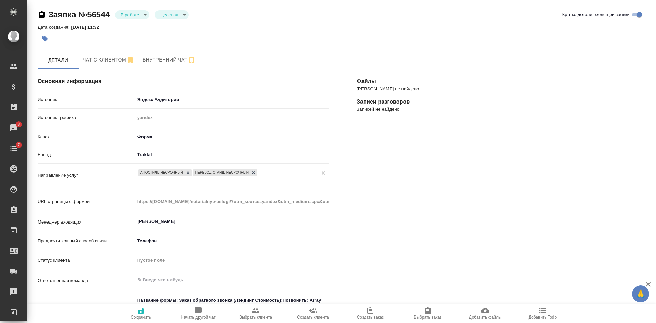
scroll to position [137, 0]
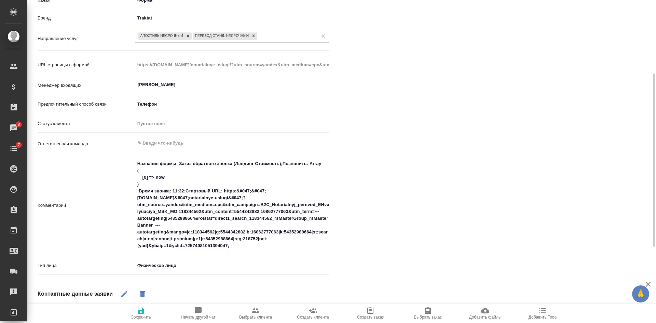
click at [425, 313] on icon "button" at bounding box center [428, 310] width 6 height 7
type textarea "x"
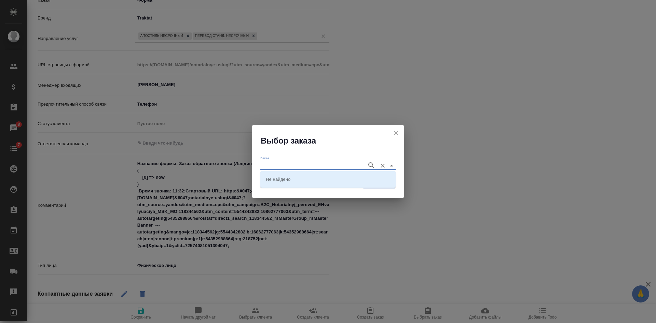
click at [297, 163] on input "Заказ" at bounding box center [311, 165] width 103 height 8
paste input "T_FL-25969"
type input "T_FL-25969"
click at [292, 179] on li "T_FL-25969" at bounding box center [327, 179] width 135 height 12
type input "T_FL-25969"
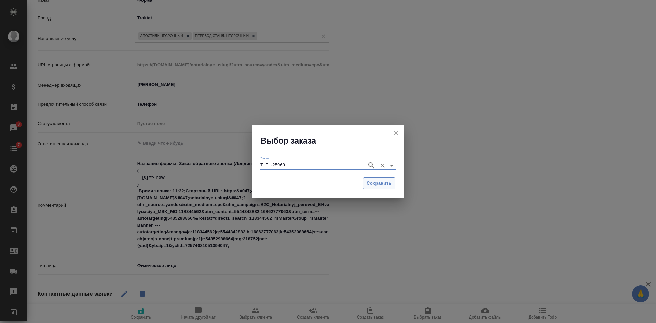
click at [379, 180] on span "Сохранить" at bounding box center [379, 183] width 25 height 8
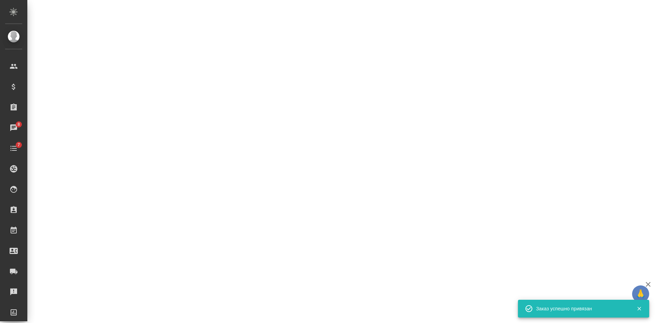
select select "RU"
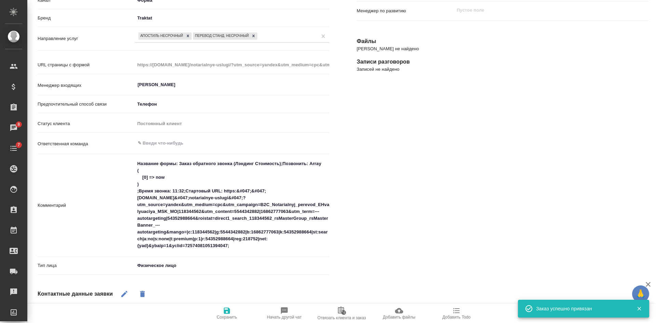
type textarea "x"
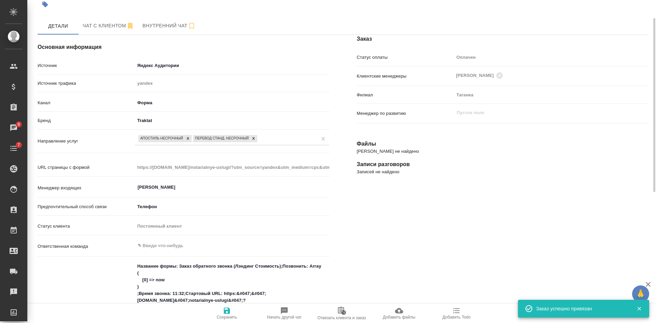
scroll to position [0, 0]
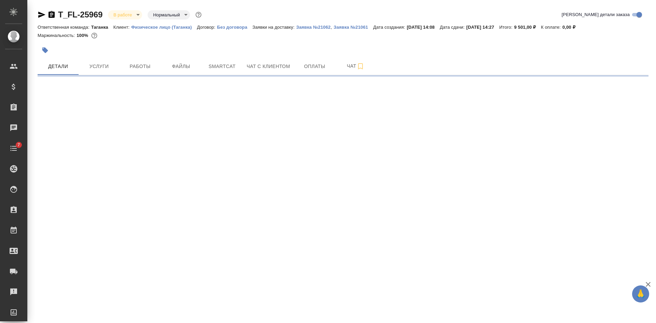
select select "RU"
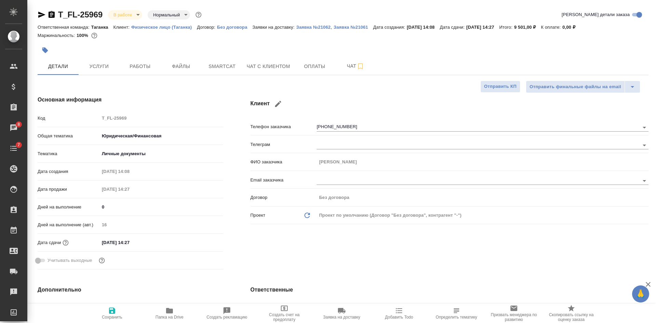
type textarea "x"
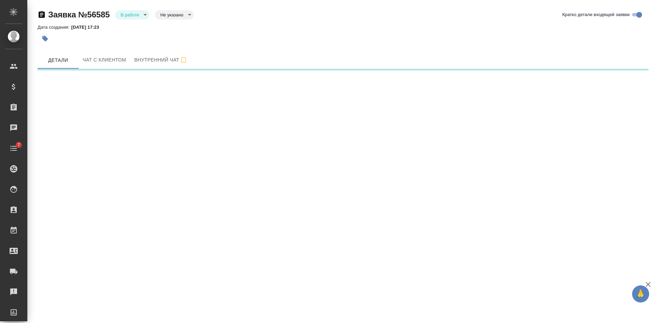
select select "RU"
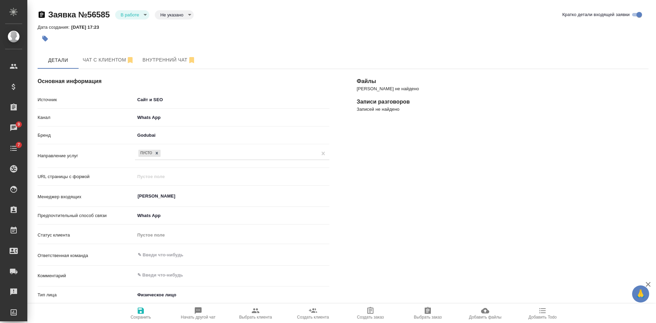
type textarea "x"
click at [135, 13] on body "🙏 .cls-1 fill:#fff; AWATERA [PERSON_NAME] Спецификации Заказы 9 Чаты 7 Todo Про…" at bounding box center [328, 161] width 656 height 323
click at [132, 27] on button "Отказ" at bounding box center [129, 27] width 16 height 8
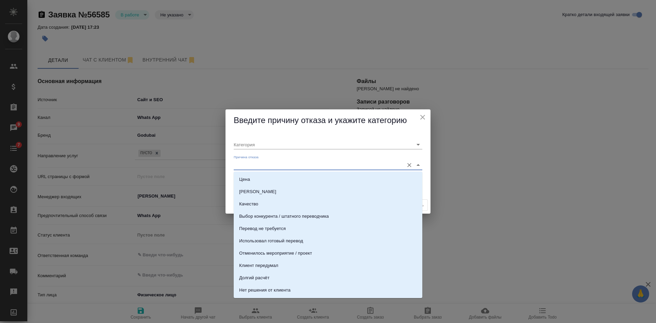
click at [264, 163] on input "Причина отказа" at bounding box center [317, 164] width 167 height 9
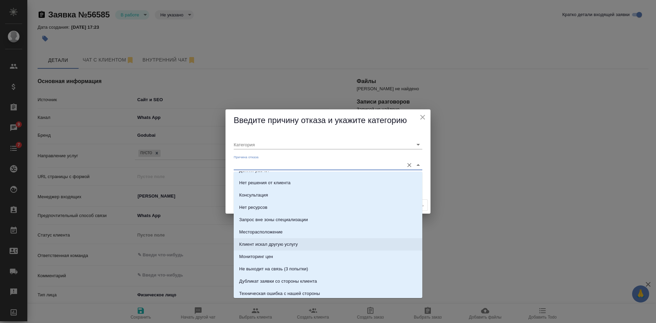
scroll to position [102, 0]
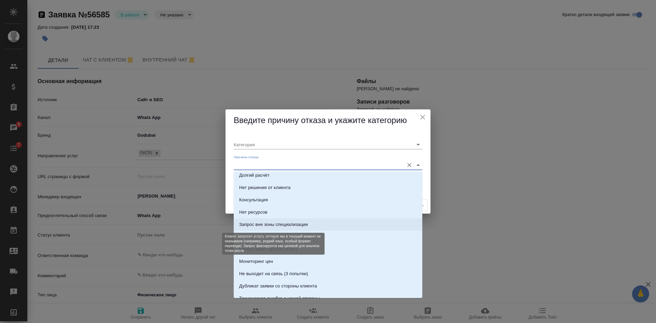
click at [259, 225] on div "Запрос вне зоны специализации" at bounding box center [273, 224] width 69 height 7
type input "Целевая"
type input "Запрос вне зоны специализации"
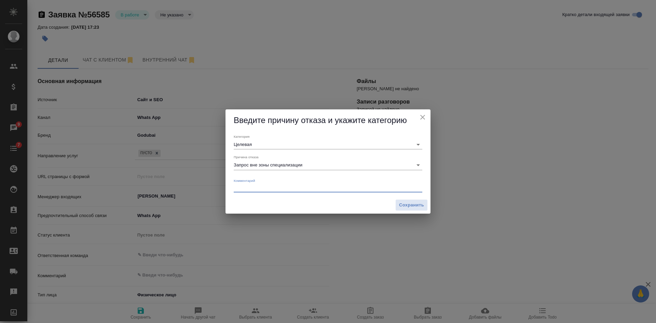
click at [259, 188] on textarea at bounding box center [328, 187] width 189 height 5
type textarea "подбор домашнего персонала в [GEOGRAPHIC_DATA]"
click at [400, 202] on span "Сохранить" at bounding box center [411, 205] width 25 height 8
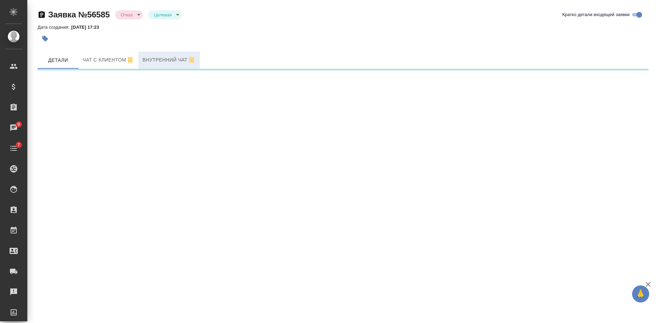
select select "RU"
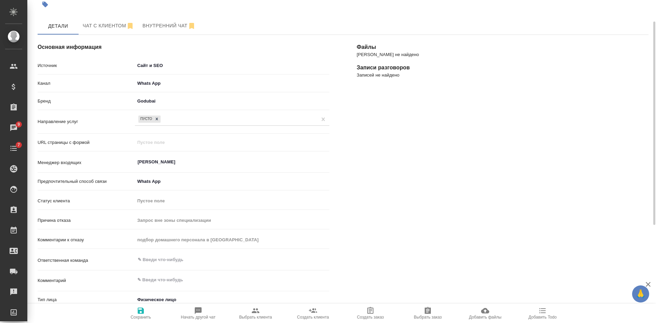
scroll to position [0, 0]
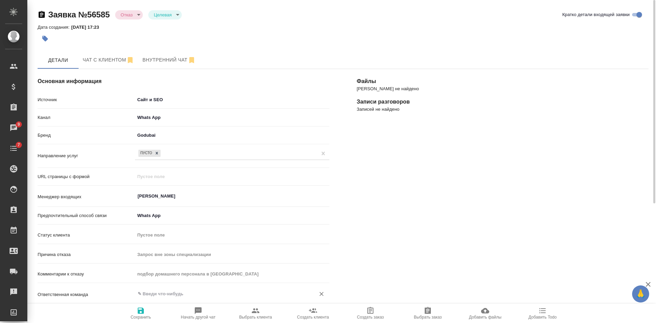
type textarea "x"
click at [145, 314] on span "Сохранить" at bounding box center [140, 312] width 49 height 13
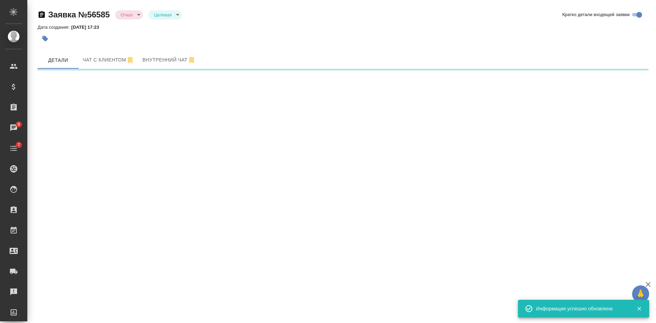
select select "RU"
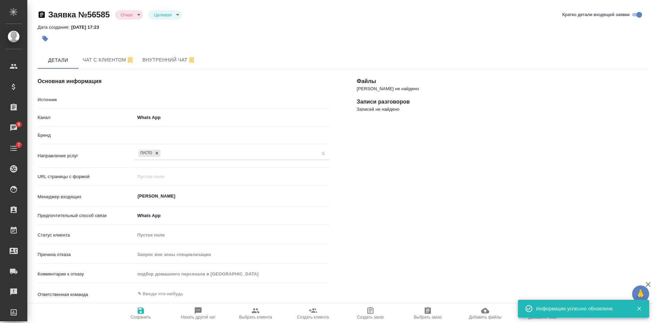
type textarea "x"
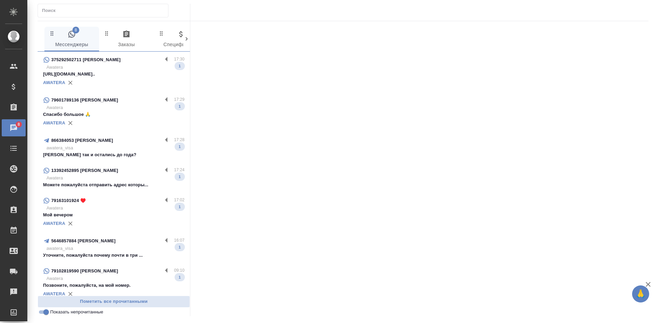
click at [104, 118] on div "AWATERA" at bounding box center [113, 123] width 141 height 10
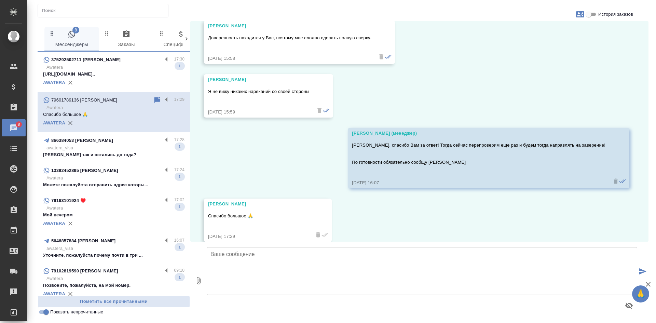
scroll to position [477, 0]
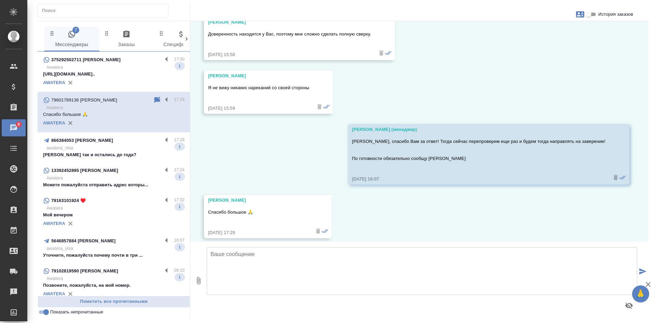
click at [44, 311] on input "Показать непрочитанные" at bounding box center [46, 312] width 25 height 8
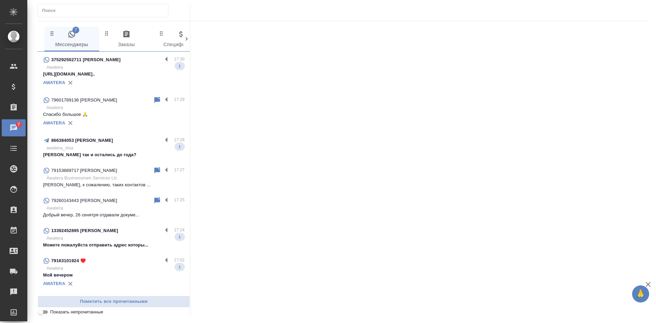
click at [44, 311] on input "Показать непрочитанные" at bounding box center [40, 312] width 25 height 8
checkbox input "true"
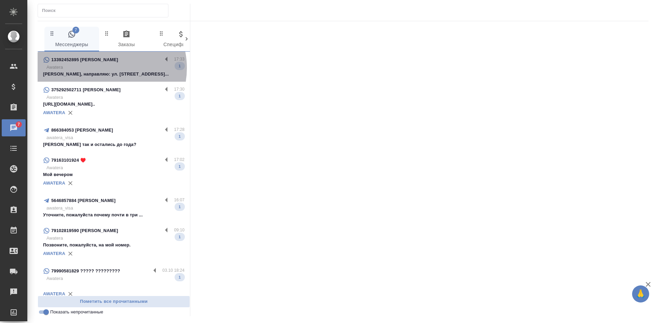
click at [103, 68] on p "Awatera" at bounding box center [115, 67] width 138 height 7
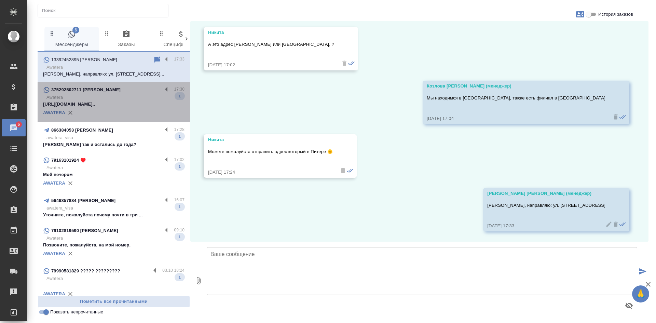
click at [135, 92] on div "375292502711 Юрий Нестерович" at bounding box center [102, 90] width 119 height 8
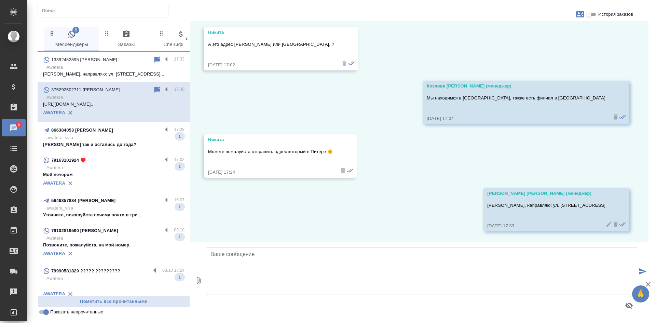
scroll to position [3, 0]
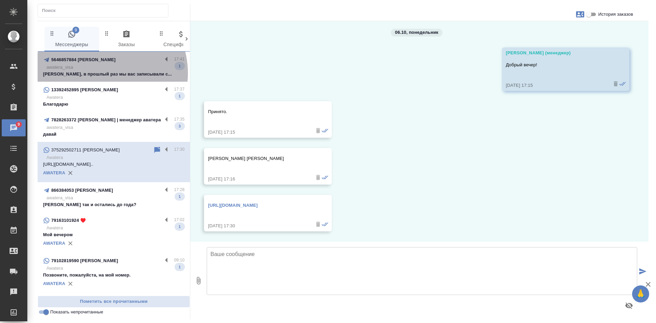
click at [101, 73] on p "Ольга, в прошлый раз мы вас записывали с..." at bounding box center [113, 74] width 141 height 7
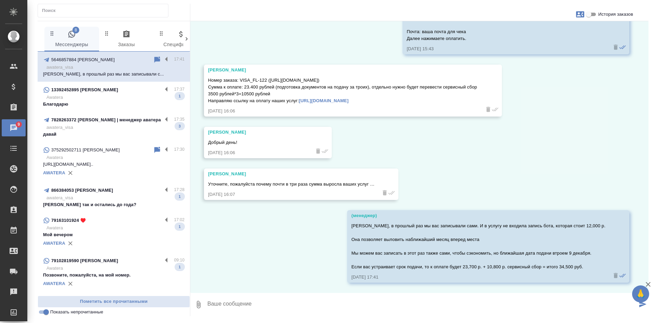
scroll to position [7240, 0]
click at [104, 125] on p "awatera_visa" at bounding box center [115, 127] width 138 height 7
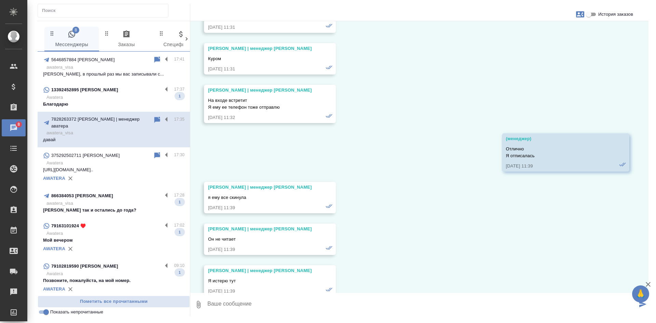
scroll to position [52662, 0]
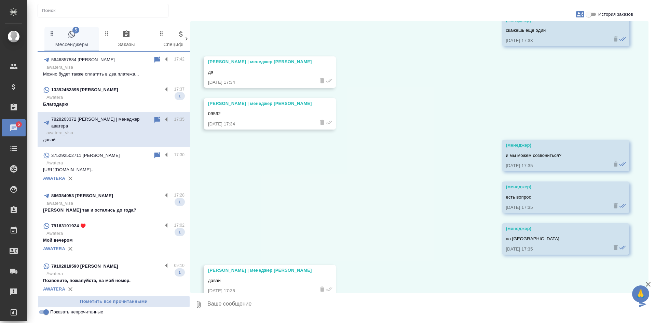
click at [87, 101] on p "Благодарю" at bounding box center [113, 104] width 141 height 7
click at [87, 100] on p "Awatera" at bounding box center [115, 97] width 138 height 7
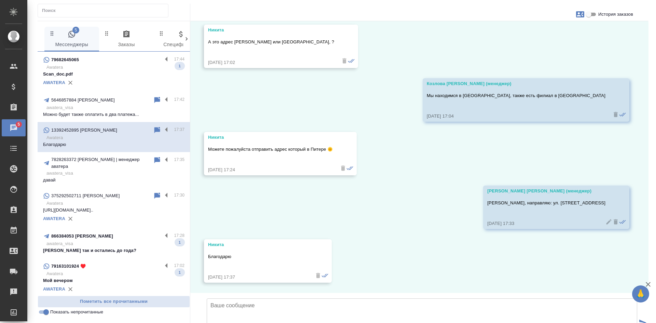
scroll to position [2240, 0]
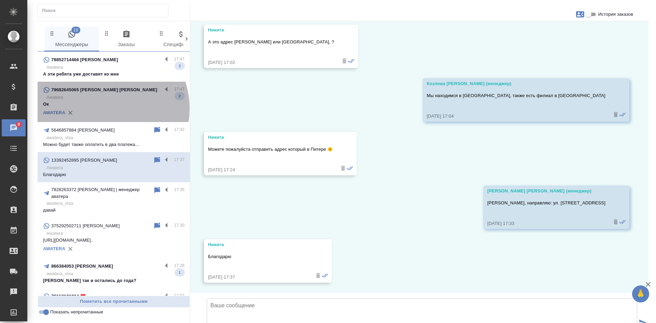
click at [102, 109] on div "AWATERA" at bounding box center [113, 113] width 141 height 10
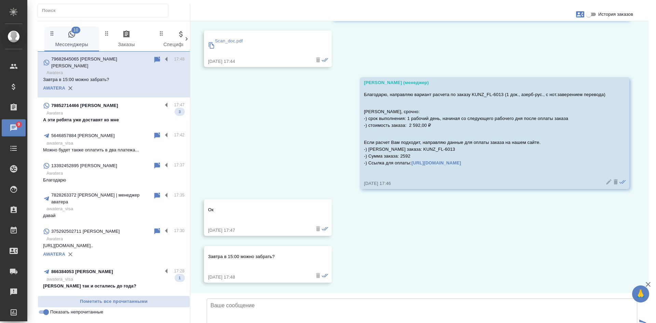
scroll to position [149, 0]
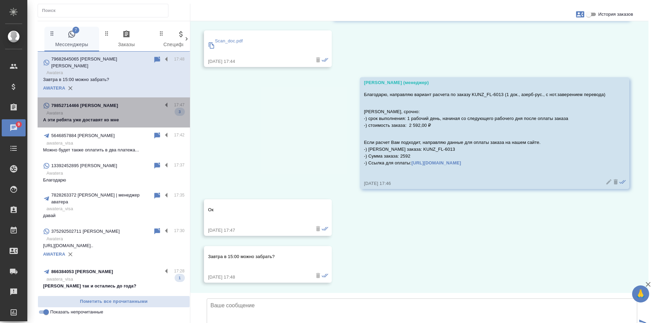
click at [115, 110] on p "Awatera" at bounding box center [115, 113] width 138 height 7
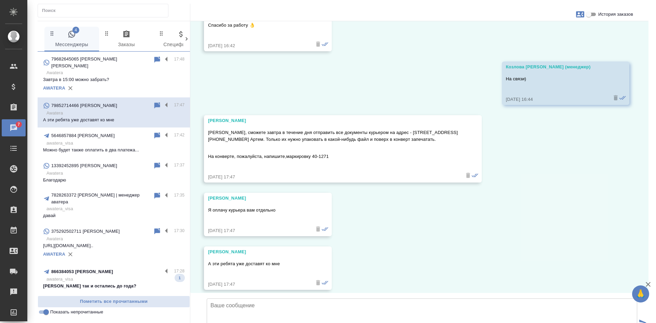
scroll to position [10494, 0]
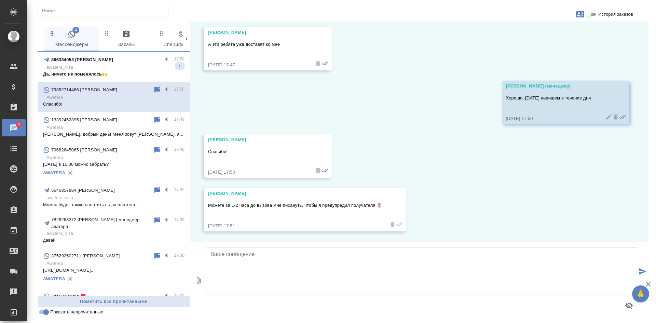
scroll to position [10725, 0]
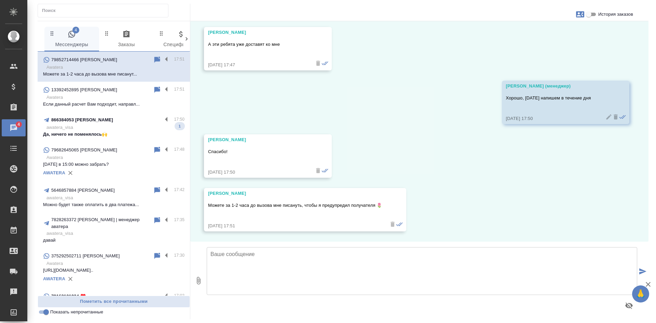
click at [44, 312] on input "Показать непрочитанные" at bounding box center [46, 312] width 25 height 8
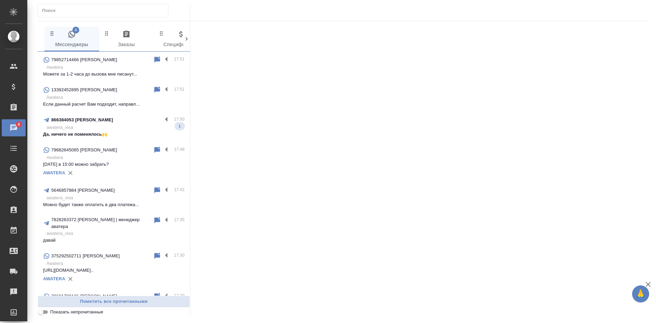
click at [44, 312] on input "Показать непрочитанные" at bounding box center [40, 312] width 25 height 8
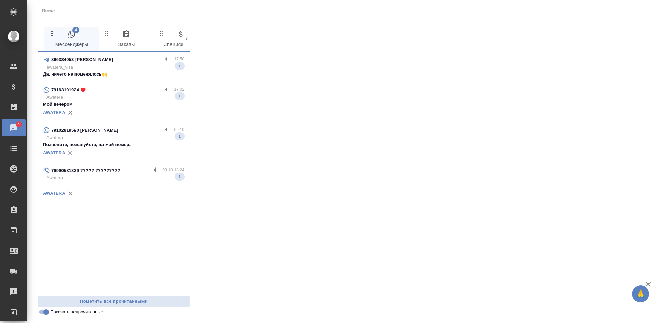
click at [121, 75] on p "Да, ничего не поменялось🙌" at bounding box center [113, 74] width 141 height 7
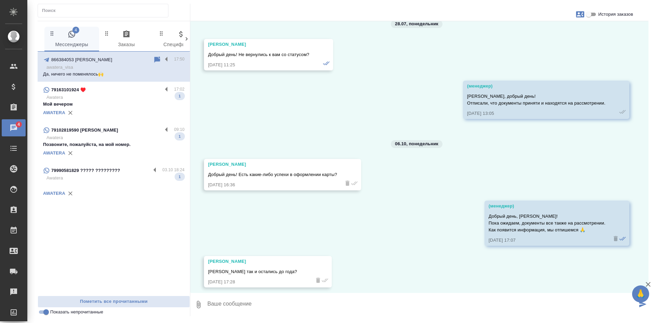
scroll to position [10418, 0]
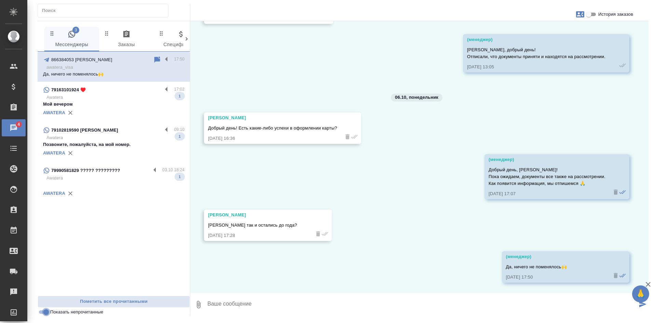
click at [46, 316] on input "Показать непрочитанные" at bounding box center [46, 312] width 25 height 8
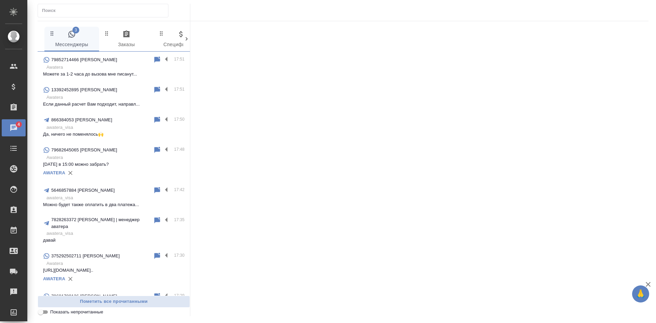
click at [43, 315] on input "Показать непрочитанные" at bounding box center [40, 312] width 25 height 8
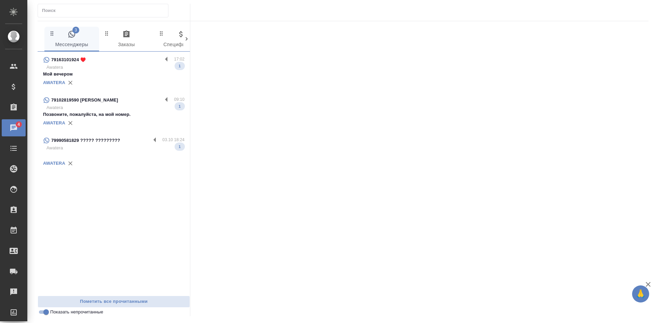
click at [42, 314] on input "Показать непрочитанные" at bounding box center [46, 312] width 25 height 8
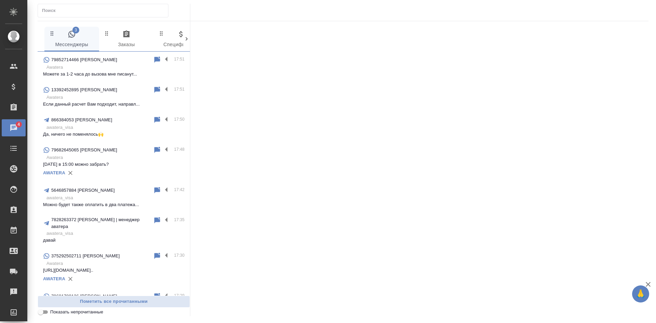
click at [42, 313] on input "Показать непрочитанные" at bounding box center [40, 312] width 25 height 8
checkbox input "true"
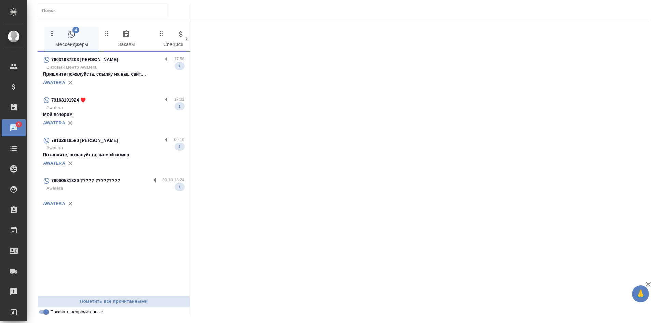
click at [94, 78] on div "AWATERA" at bounding box center [113, 83] width 141 height 10
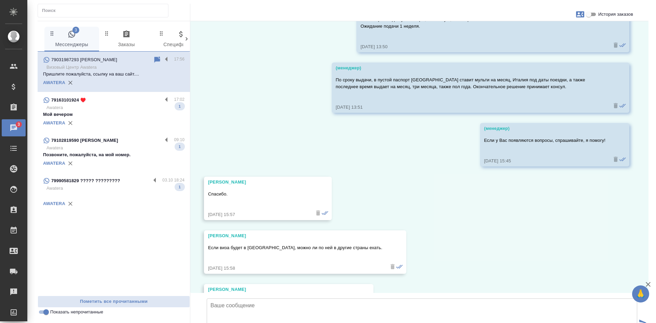
scroll to position [1057, 0]
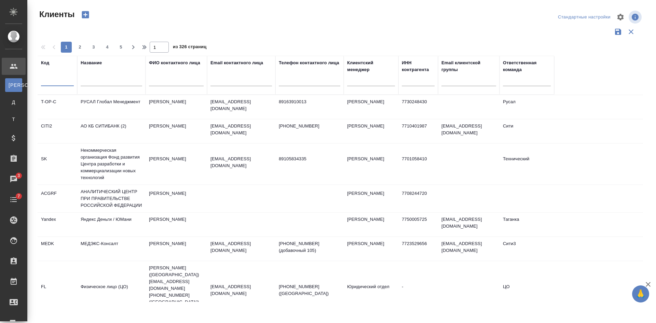
select select "RU"
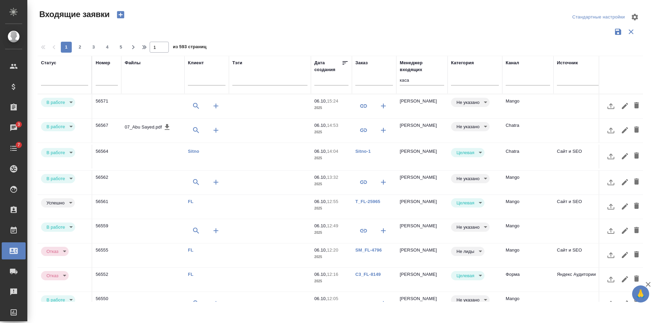
select select "RU"
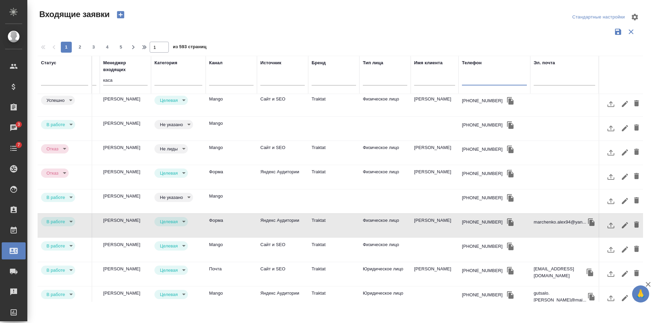
click at [479, 84] on input "text" at bounding box center [494, 81] width 65 height 9
paste input "79066187108"
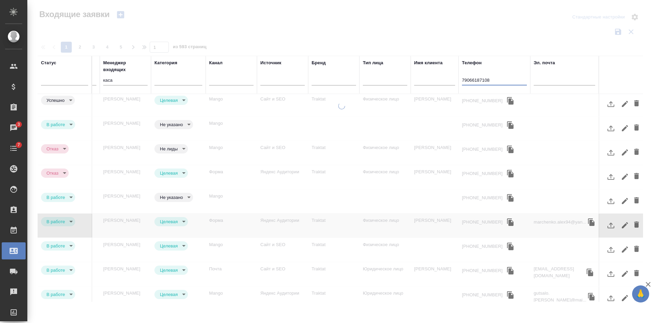
scroll to position [0, 297]
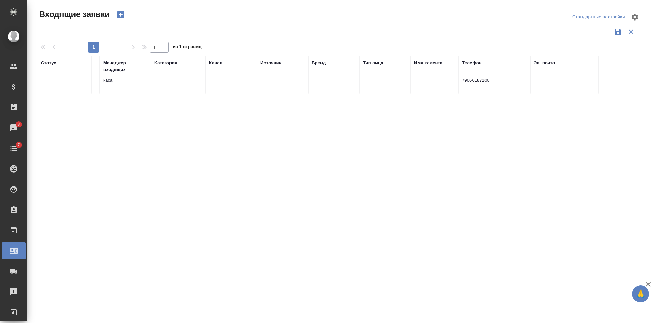
type input "79066187108"
click at [66, 77] on tr "Статус Номер Файлы Клиент Тэги Дата создания Заказ Менеджер входящих каса Катег…" at bounding box center [192, 75] width 902 height 38
drag, startPoint x: 494, startPoint y: 80, endPoint x: 456, endPoint y: 74, distance: 37.6
click at [457, 74] on tr "Статус Номер Файлы Клиент Тэги Дата создания Заказ Менеджер входящих Категория …" at bounding box center [192, 75] width 902 height 38
click at [468, 77] on input "79066187108" at bounding box center [494, 81] width 65 height 9
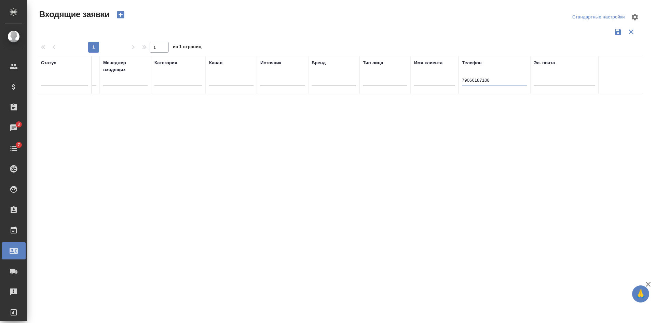
click at [464, 79] on input "79066187108" at bounding box center [494, 81] width 65 height 9
type input "89066187108"
drag, startPoint x: 498, startPoint y: 80, endPoint x: 450, endPoint y: 69, distance: 50.1
click at [452, 69] on tr "Статус Номер Файлы Клиент Тэги Дата создания Заказ Менеджер входящих Категория …" at bounding box center [192, 75] width 902 height 38
